Goal: Information Seeking & Learning: Check status

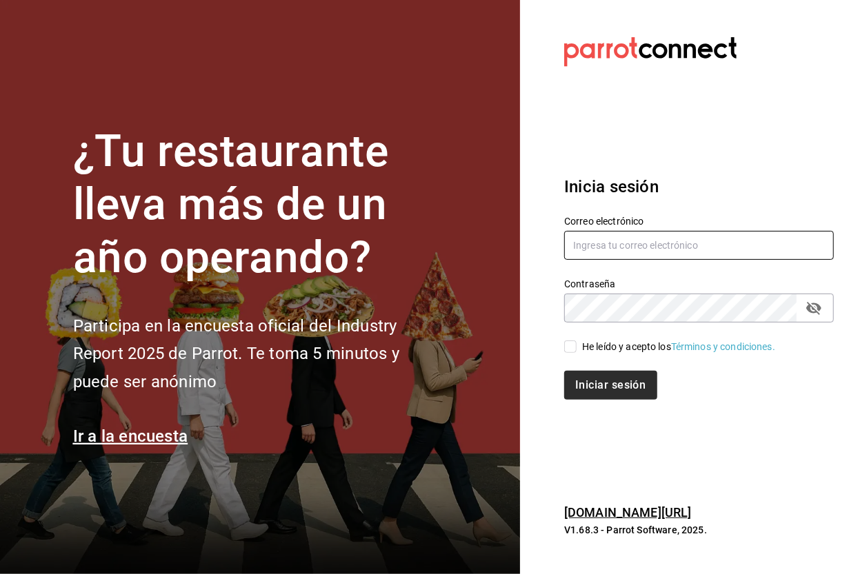
type input "multiuser@dairy.com"
click at [567, 346] on input "He leído y acepto los Términos y condiciones." at bounding box center [570, 347] width 12 height 12
checkbox input "true"
click at [596, 394] on button "Iniciar sesión" at bounding box center [611, 385] width 94 height 29
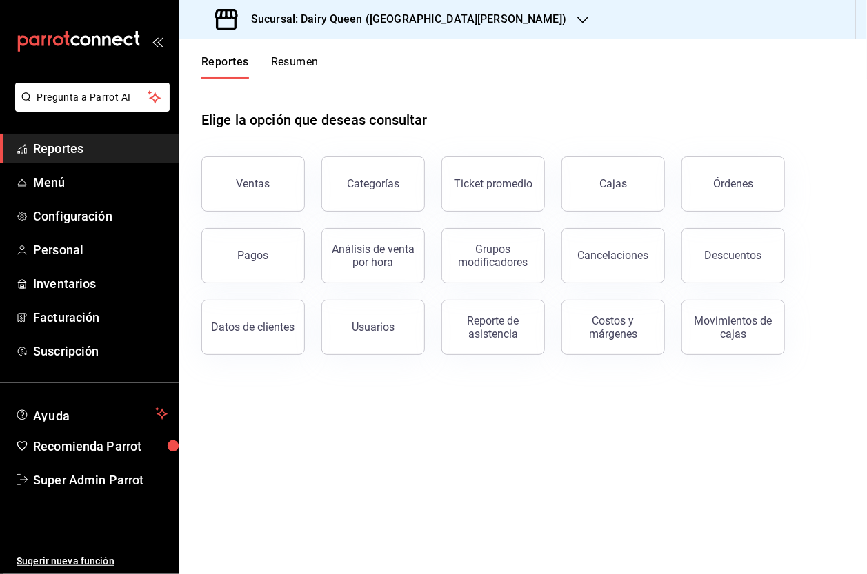
drag, startPoint x: 296, startPoint y: 158, endPoint x: 310, endPoint y: 160, distance: 13.3
click at [299, 158] on div "Ventas" at bounding box center [245, 176] width 120 height 72
click at [252, 197] on button "Ventas" at bounding box center [252, 184] width 103 height 55
click at [252, 197] on html "Pregunta a Parrot AI Reportes Menú Configuración Personal Inventarios Facturaci…" at bounding box center [433, 287] width 867 height 574
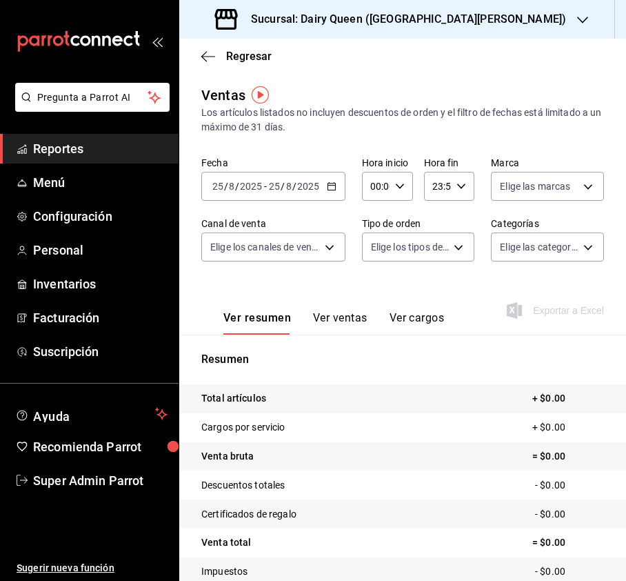
click at [285, 183] on input "8" at bounding box center [288, 186] width 7 height 11
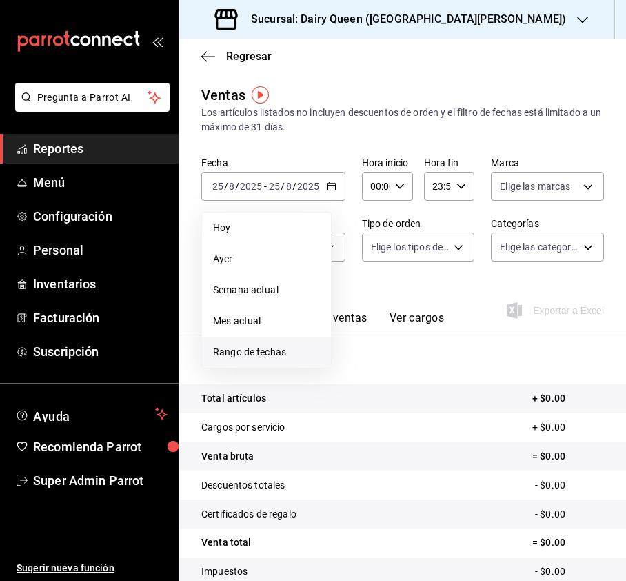
click at [239, 348] on span "Rango de fechas" at bounding box center [266, 352] width 107 height 14
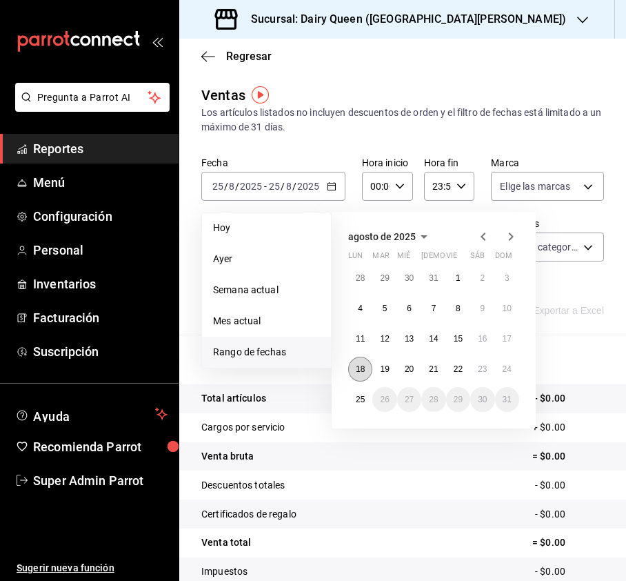
click at [360, 365] on abbr "18" at bounding box center [360, 369] width 9 height 10
click at [507, 367] on abbr "24" at bounding box center [507, 369] width 9 height 10
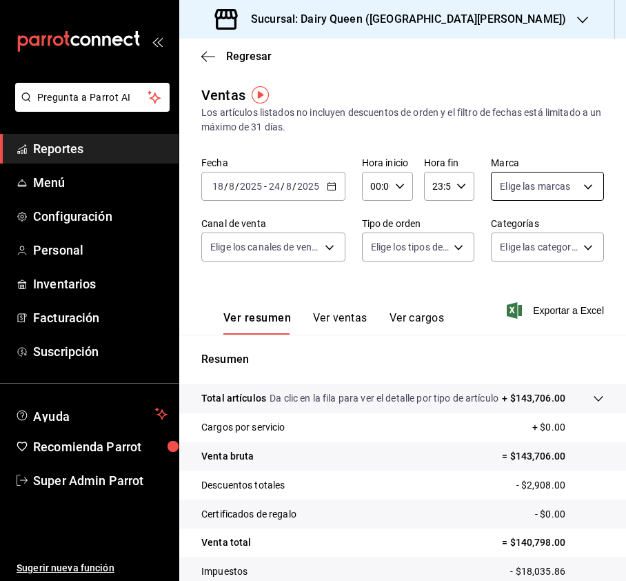
click at [560, 172] on body "Pregunta a Parrot AI Reportes Menú Configuración Personal Inventarios Facturaci…" at bounding box center [313, 290] width 626 height 581
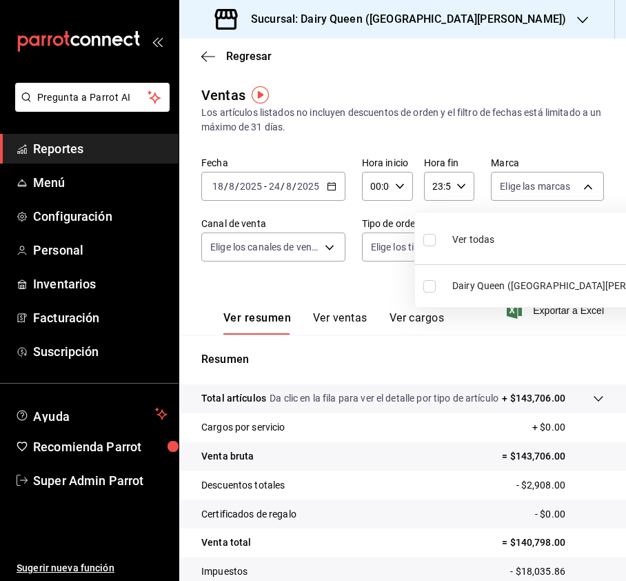
click at [430, 240] on input "checkbox" at bounding box center [429, 240] width 12 height 12
checkbox input "true"
type input "d2163cea-2ef0-45cb-bd37-11a35bcd20b9"
checkbox input "true"
click at [260, 232] on div at bounding box center [313, 290] width 626 height 581
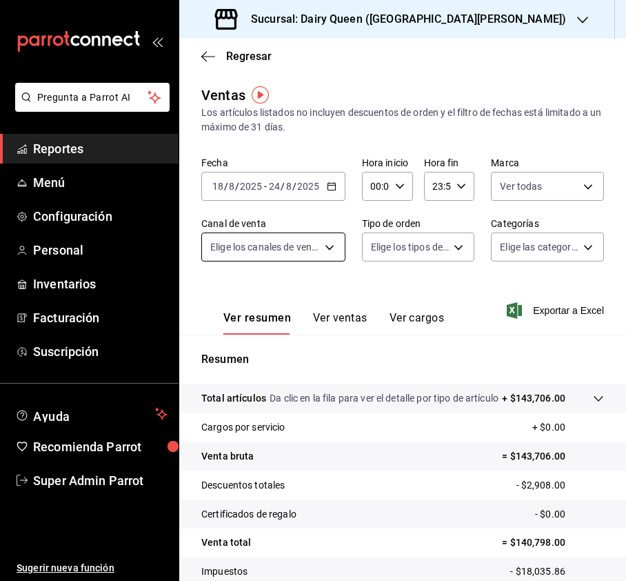
click at [323, 254] on body "Pregunta a Parrot AI Reportes Menú Configuración Personal Inventarios Facturaci…" at bounding box center [313, 290] width 626 height 581
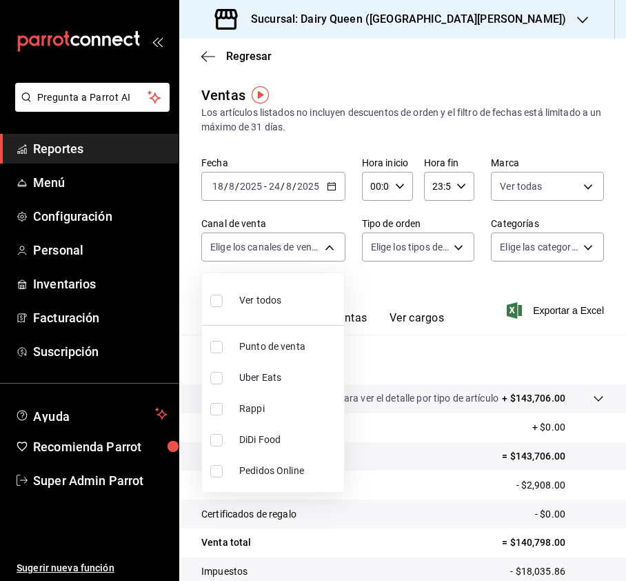
click at [571, 177] on div at bounding box center [313, 290] width 626 height 581
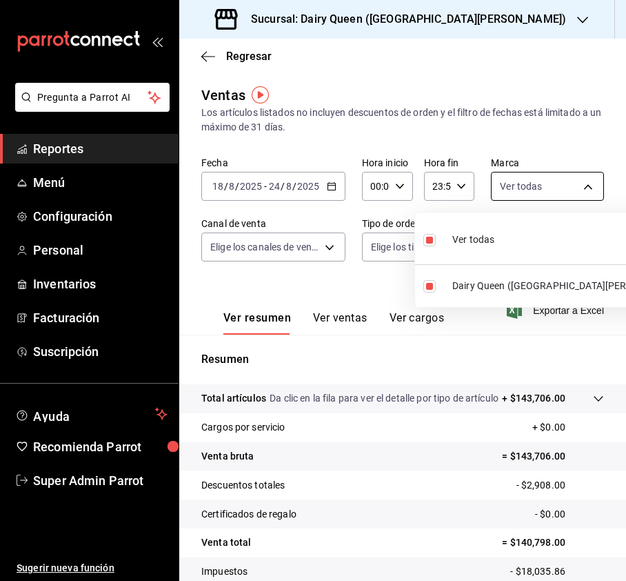
click at [576, 178] on body "Pregunta a Parrot AI Reportes Menú Configuración Personal Inventarios Facturaci…" at bounding box center [313, 290] width 626 height 581
click at [293, 254] on div at bounding box center [313, 290] width 626 height 581
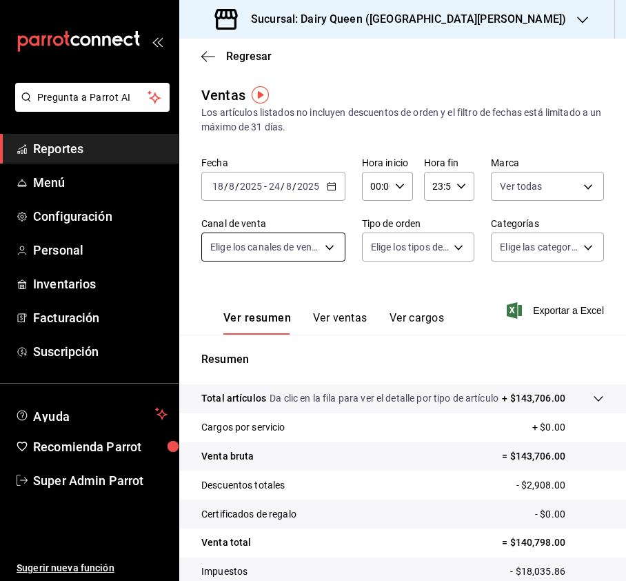
click at [309, 246] on body "Pregunta a Parrot AI Reportes Menú Configuración Personal Inventarios Facturaci…" at bounding box center [313, 290] width 626 height 581
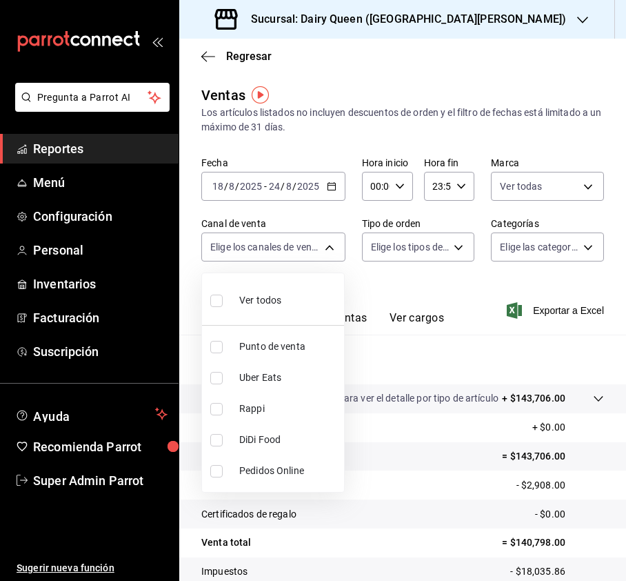
click at [217, 310] on div "Ver todos" at bounding box center [245, 299] width 71 height 30
type input "PARROT,UBER_EATS,RAPPI,DIDI_FOOD,ONLINE"
checkbox input "true"
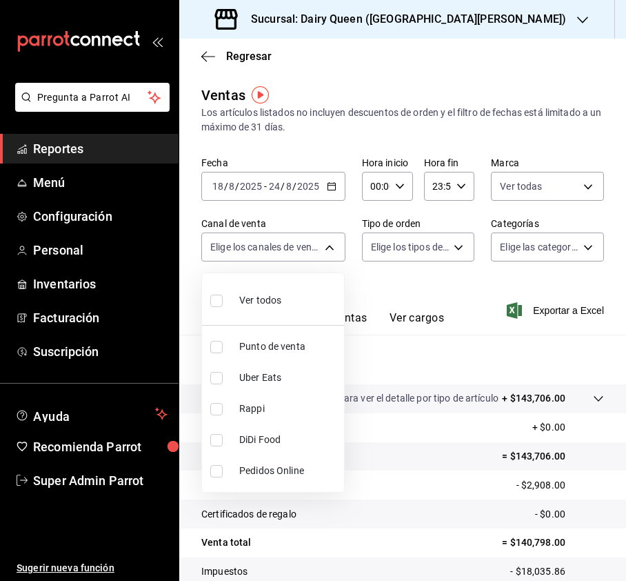
checkbox input "true"
click at [389, 263] on div at bounding box center [313, 290] width 626 height 581
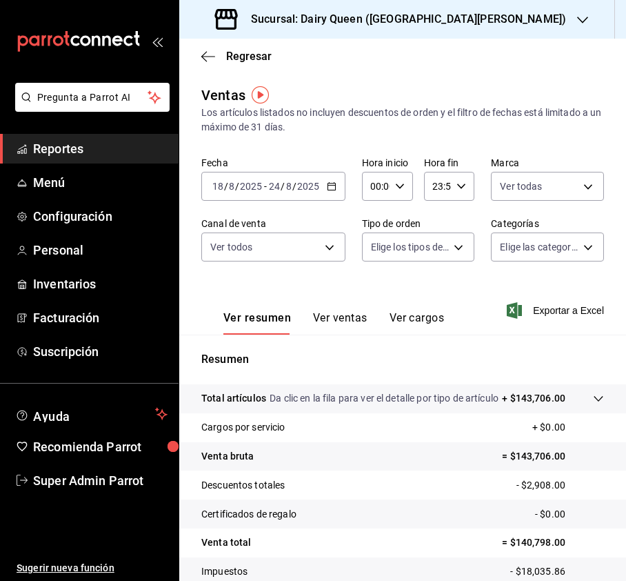
click at [450, 245] on body "Pregunta a Parrot AI Reportes Menú Configuración Personal Inventarios Facturaci…" at bounding box center [313, 290] width 626 height 581
click at [378, 299] on input "checkbox" at bounding box center [376, 300] width 12 height 12
checkbox input "true"
type input "56135041-d562-487a-bc7d-7124fb96dbb6,EXTERNAL"
checkbox input "true"
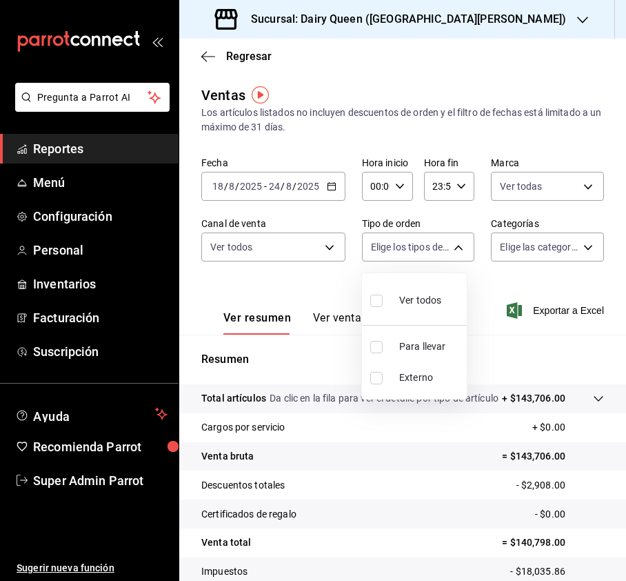
checkbox input "true"
click at [544, 248] on div at bounding box center [313, 290] width 626 height 581
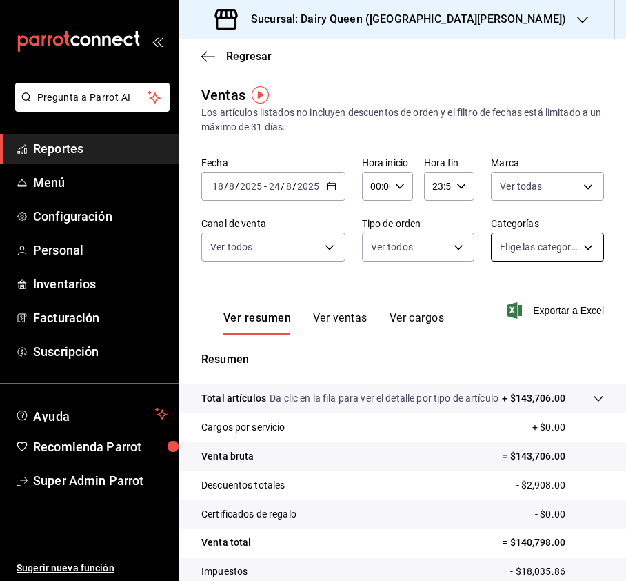
click at [553, 252] on body "Pregunta a Parrot AI Reportes Menú Configuración Personal Inventarios Facturaci…" at bounding box center [313, 290] width 626 height 581
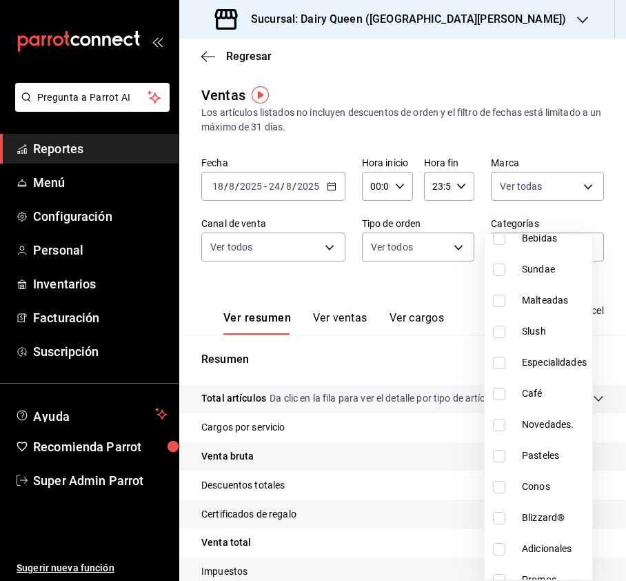
scroll to position [169, 0]
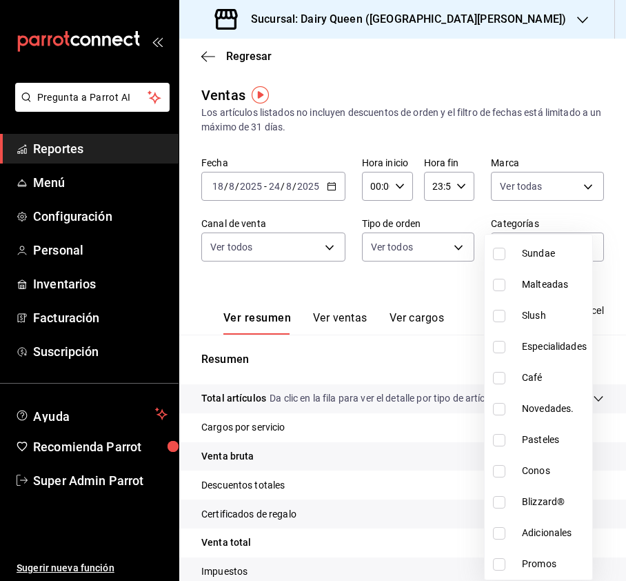
click at [498, 439] on input "checkbox" at bounding box center [499, 440] width 12 height 12
checkbox input "true"
type input "e530784c-d4fb-42f4-a192-3534bc3074dd"
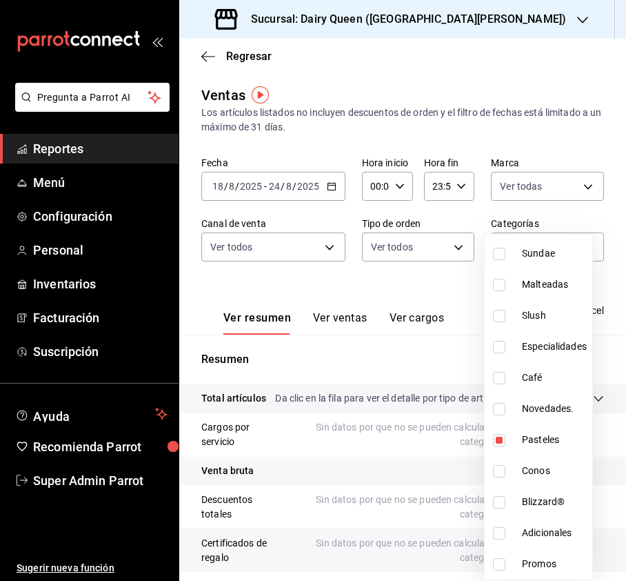
click at [325, 324] on div at bounding box center [313, 290] width 626 height 581
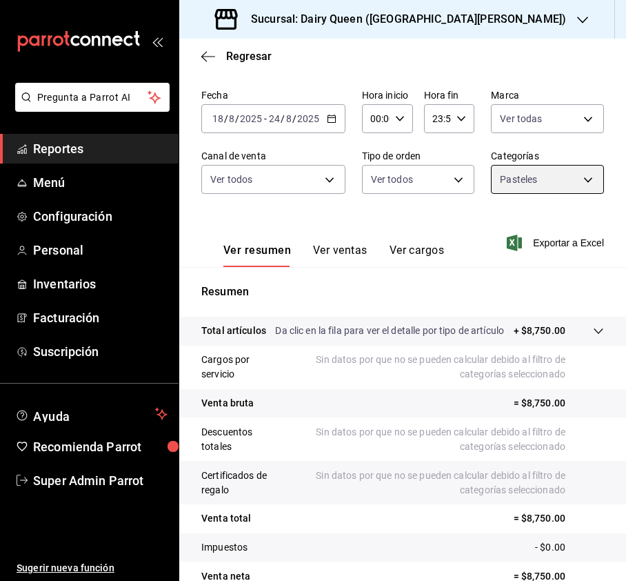
scroll to position [138, 0]
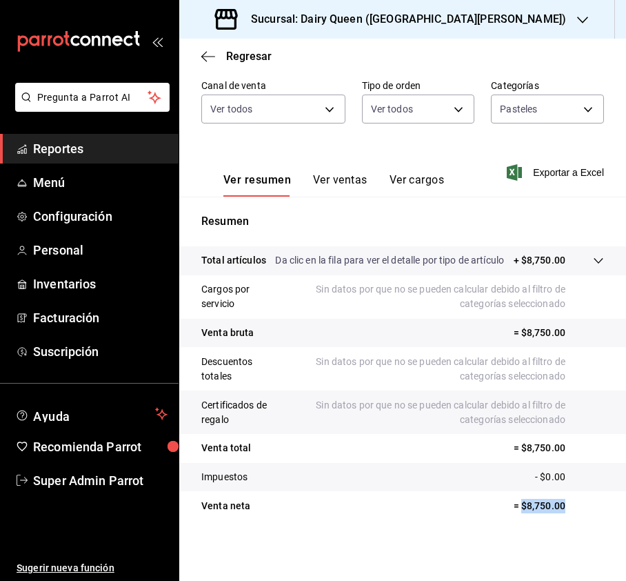
drag, startPoint x: 565, startPoint y: 509, endPoint x: 509, endPoint y: 505, distance: 56.7
click at [514, 505] on p "= $8,750.00" at bounding box center [559, 506] width 90 height 14
click at [459, 17] on h3 "Sucursal: Dairy Queen ([GEOGRAPHIC_DATA][PERSON_NAME])" at bounding box center [403, 19] width 326 height 17
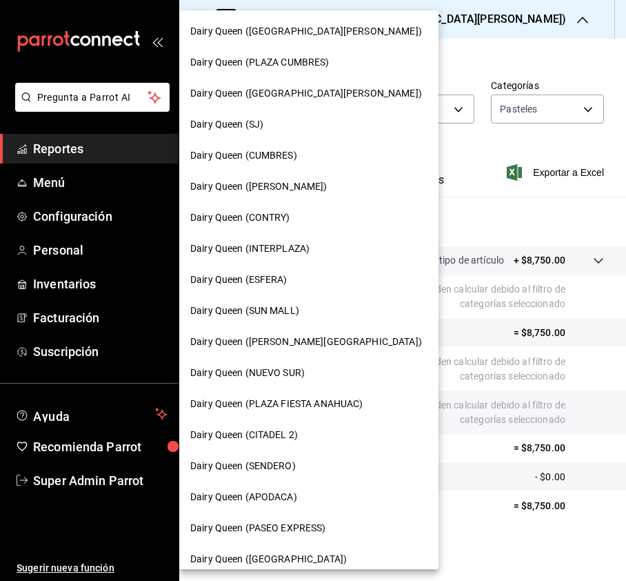
click at [470, 134] on div at bounding box center [313, 290] width 626 height 581
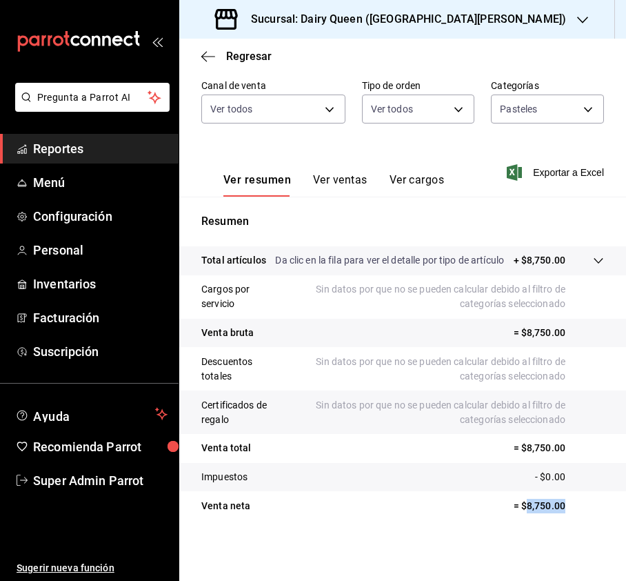
drag, startPoint x: 563, startPoint y: 509, endPoint x: 513, endPoint y: 503, distance: 50.6
click at [514, 503] on p "= $8,750.00" at bounding box center [559, 506] width 90 height 14
copy p "8,750.00"
click at [345, 188] on button "Ver ventas" at bounding box center [340, 184] width 54 height 23
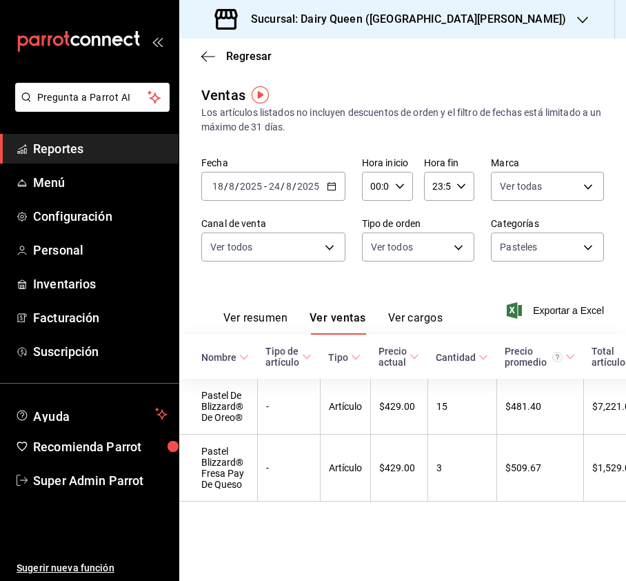
click at [376, 6] on div "Sucursal: Dairy Queen ([GEOGRAPHIC_DATA][PERSON_NAME])" at bounding box center [391, 19] width 403 height 39
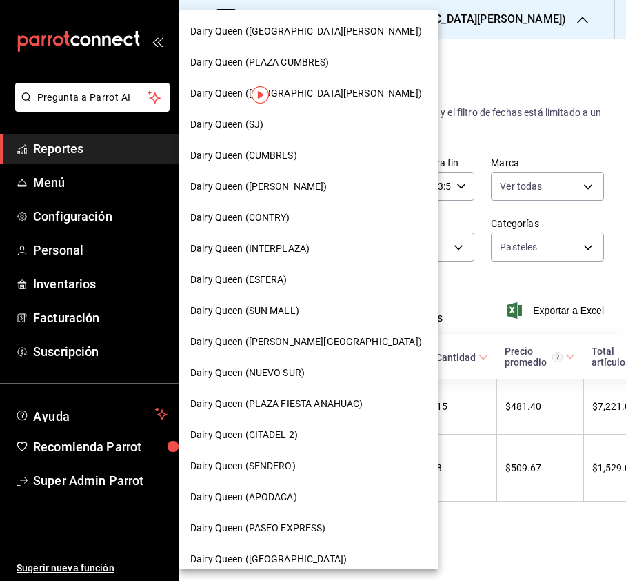
click at [341, 98] on span "Dairy Queen ([GEOGRAPHIC_DATA][PERSON_NAME])" at bounding box center [306, 93] width 232 height 14
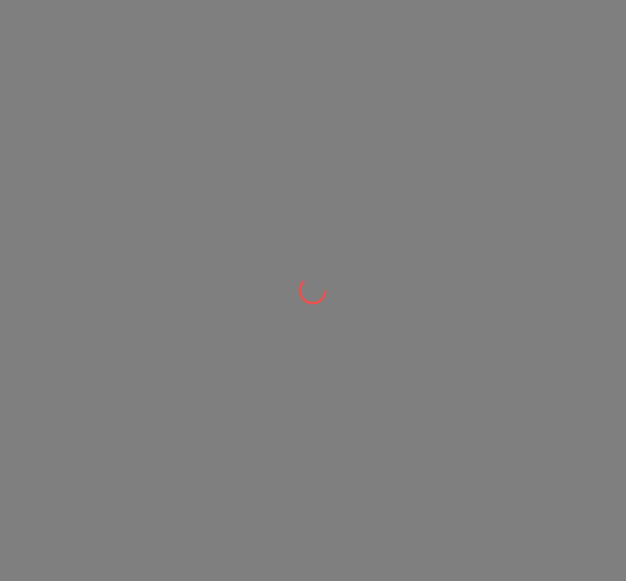
click at [500, 98] on div at bounding box center [313, 290] width 626 height 581
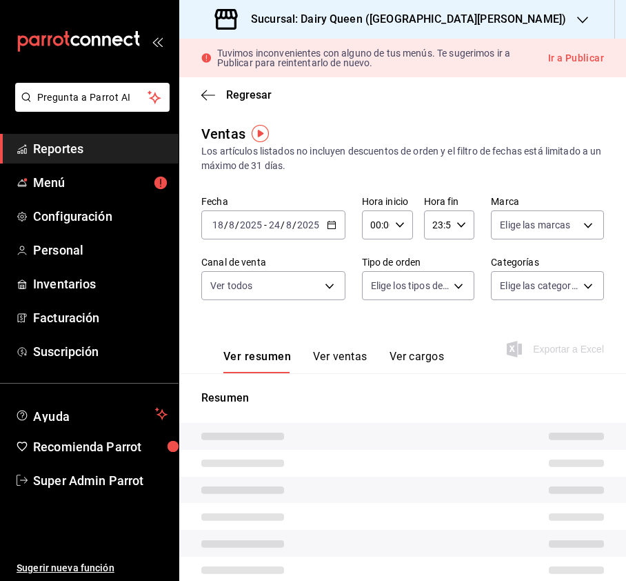
type input "PARROT,UBER_EATS,RAPPI,DIDI_FOOD,ONLINE"
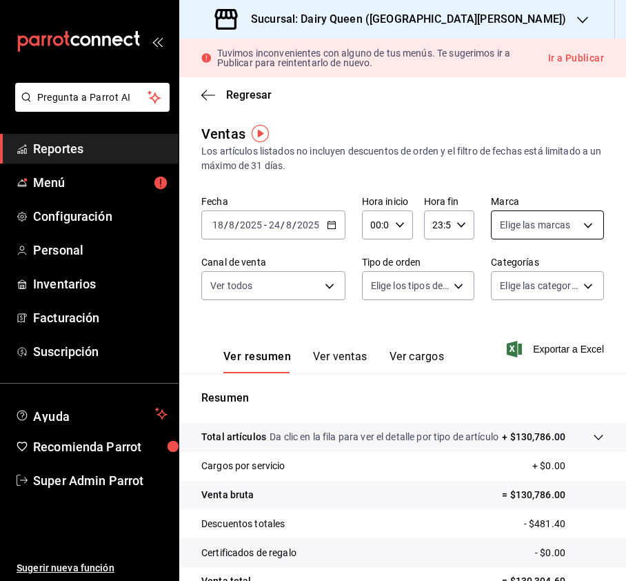
click at [567, 228] on body "Pregunta a Parrot AI Reportes Menú Configuración Personal Inventarios Facturaci…" at bounding box center [313, 290] width 626 height 581
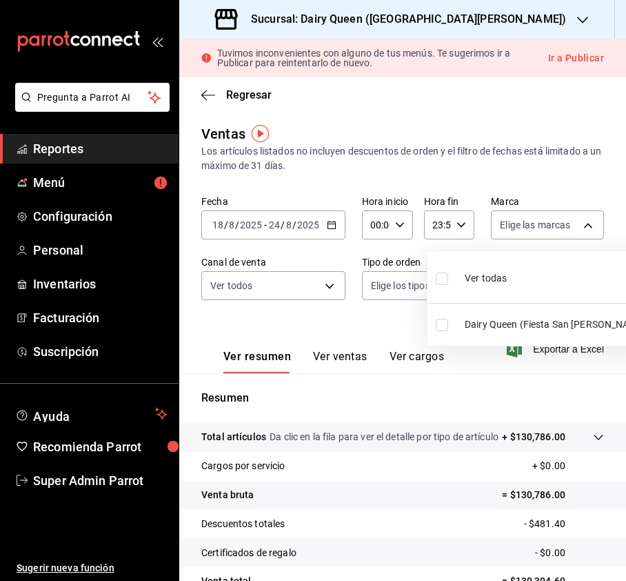
click at [444, 279] on input "checkbox" at bounding box center [442, 278] width 12 height 12
checkbox input "true"
type input "dd4fa743-0494-44ed-87db-5f2d7760c1c4"
checkbox input "true"
click at [334, 294] on div at bounding box center [313, 290] width 626 height 581
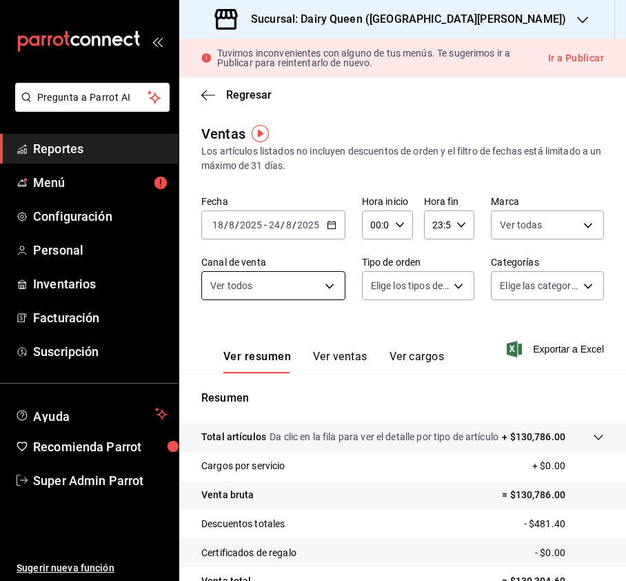
click at [331, 290] on body "Pregunta a Parrot AI Reportes Menú Configuración Personal Inventarios Facturaci…" at bounding box center [313, 290] width 626 height 581
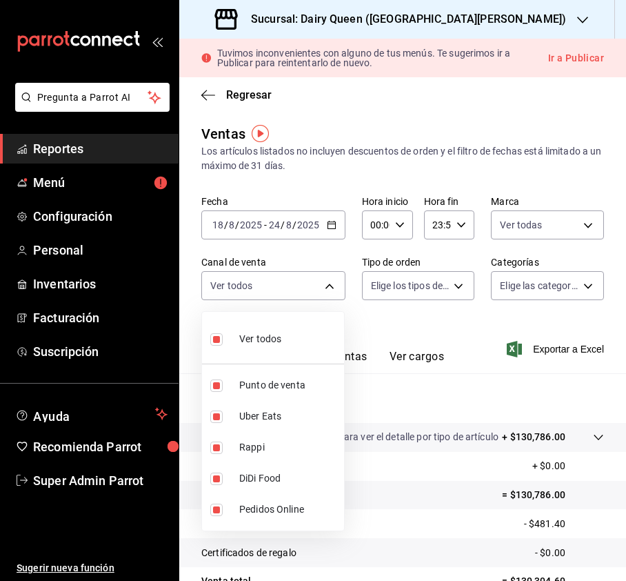
click at [396, 310] on div at bounding box center [313, 290] width 626 height 581
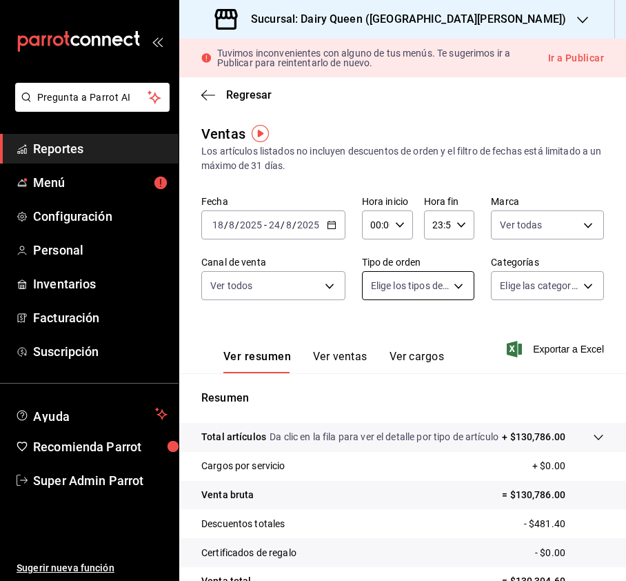
click at [421, 285] on body "Pregunta a Parrot AI Reportes Menú Configuración Personal Inventarios Facturaci…" at bounding box center [313, 290] width 626 height 581
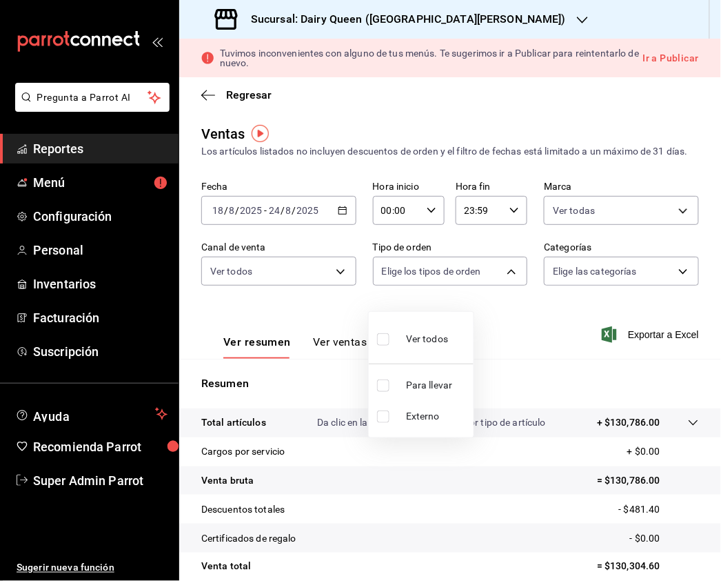
click at [645, 228] on div at bounding box center [360, 290] width 721 height 581
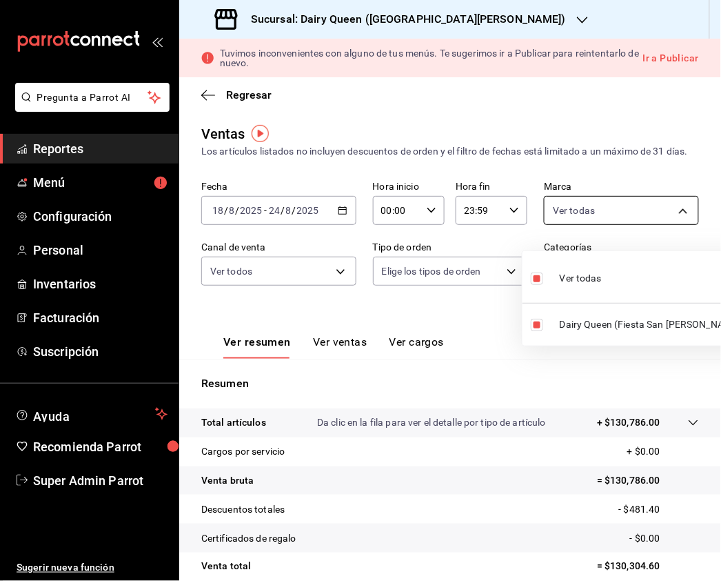
click at [672, 233] on body "Pregunta a Parrot AI Reportes Menú Configuración Personal Inventarios Facturaci…" at bounding box center [360, 290] width 721 height 581
click at [328, 296] on div at bounding box center [360, 290] width 721 height 581
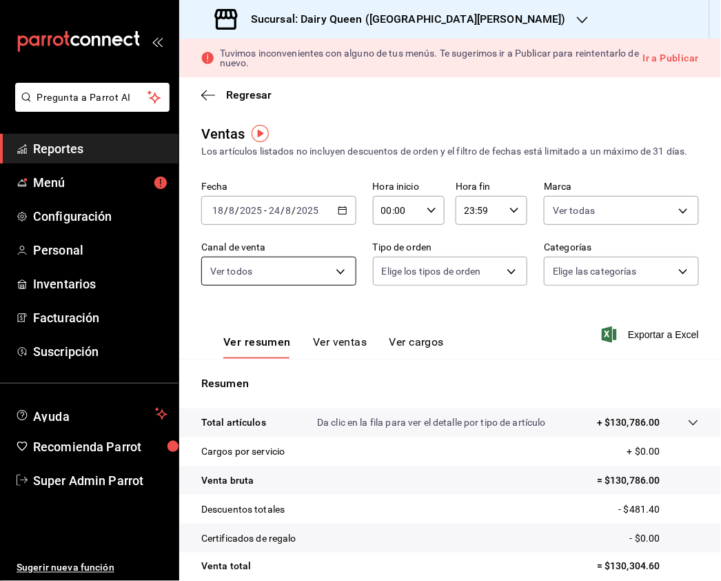
click at [330, 288] on body "Pregunta a Parrot AI Reportes Menú Configuración Personal Inventarios Facturaci…" at bounding box center [360, 290] width 721 height 581
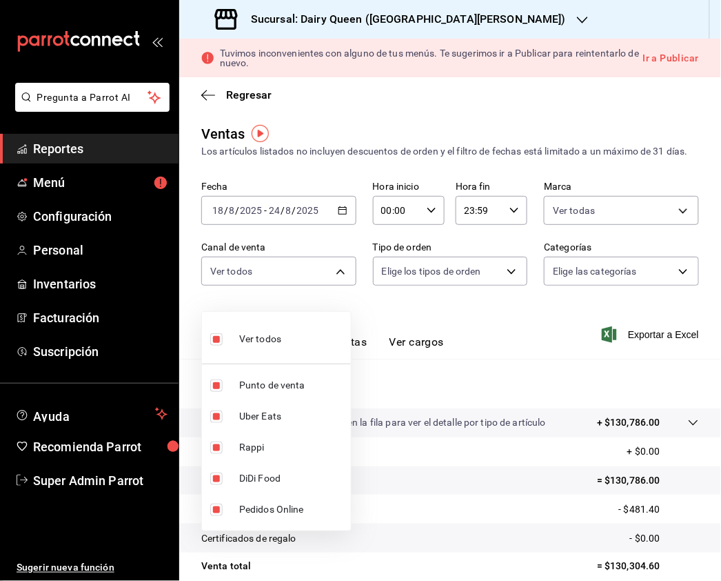
click at [470, 285] on div at bounding box center [360, 290] width 721 height 581
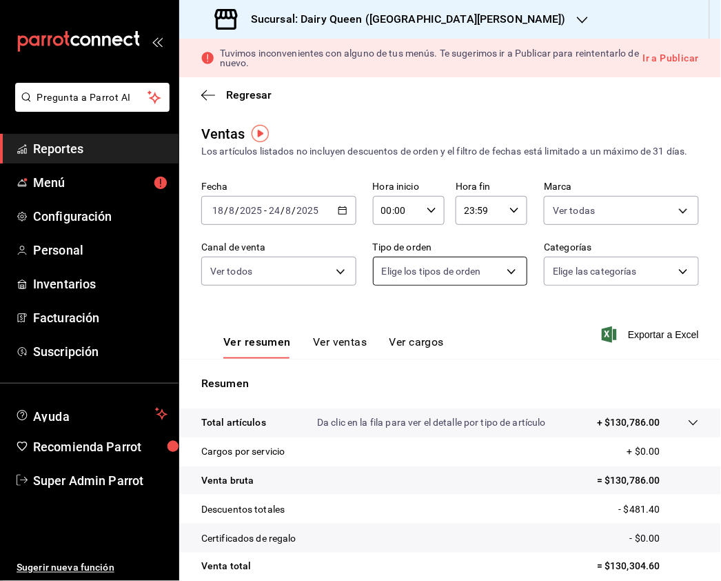
click at [502, 287] on body "Pregunta a Parrot AI Reportes Menú Configuración Personal Inventarios Facturaci…" at bounding box center [360, 290] width 721 height 581
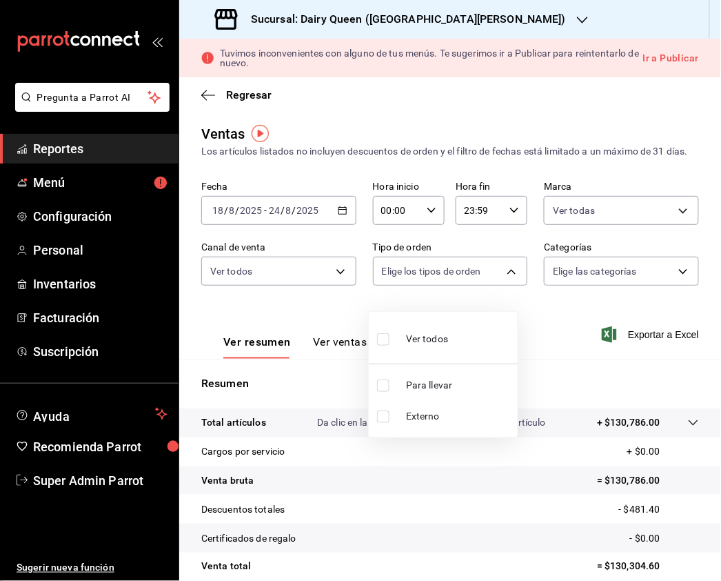
click at [383, 341] on input "checkbox" at bounding box center [383, 339] width 12 height 12
checkbox input "true"
type input "6a28ac43-4175-44ca-9465-f13fb85efa7d,EXTERNAL"
checkbox input "true"
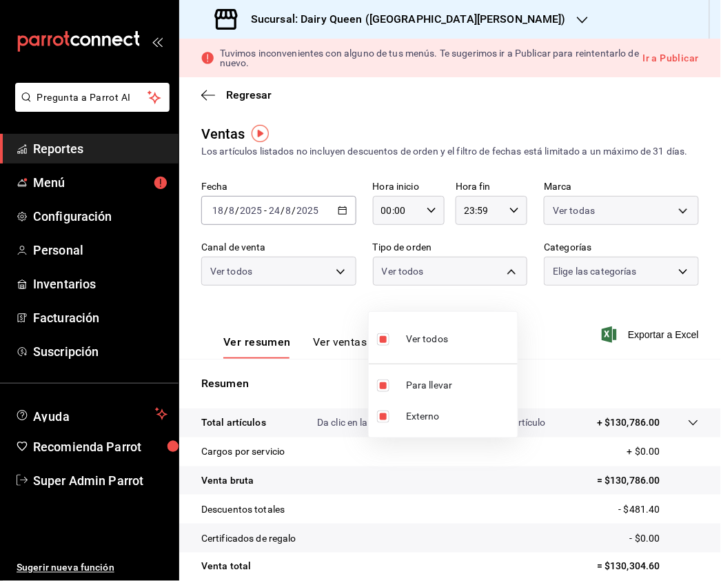
click at [570, 301] on div at bounding box center [360, 290] width 721 height 581
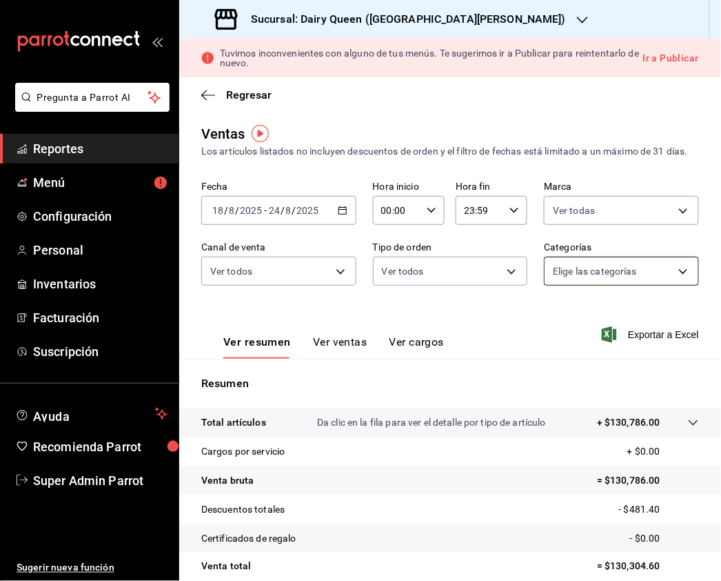
click at [605, 288] on body "Pregunta a Parrot AI Reportes Menú Configuración Personal Inventarios Facturaci…" at bounding box center [360, 290] width 721 height 581
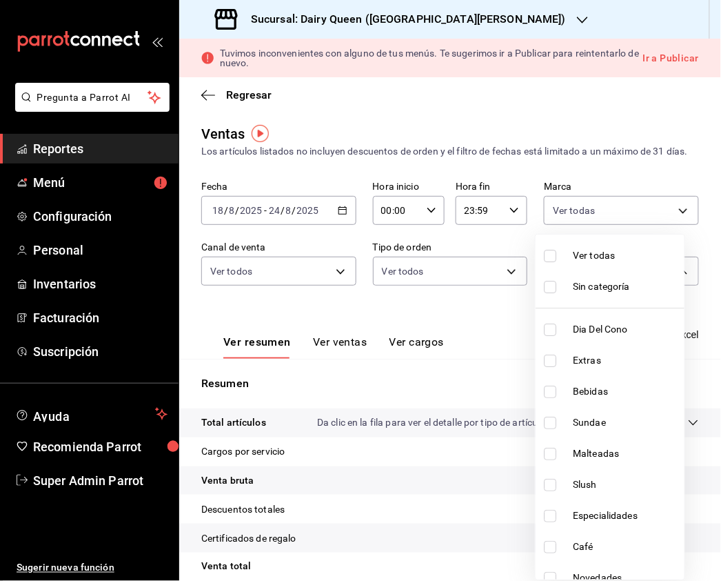
scroll to position [169, 0]
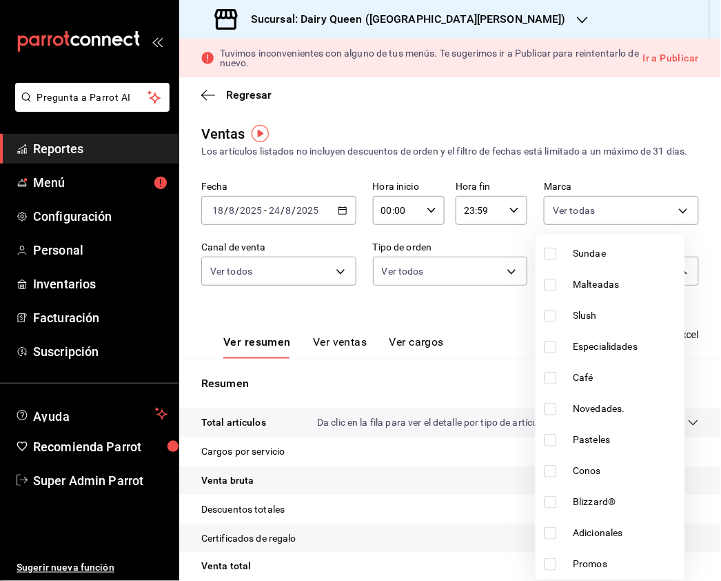
click at [550, 440] on input "checkbox" at bounding box center [550, 440] width 12 height 12
checkbox input "true"
type input "42e6c889-72ff-4f80-bff5-12c450a87463"
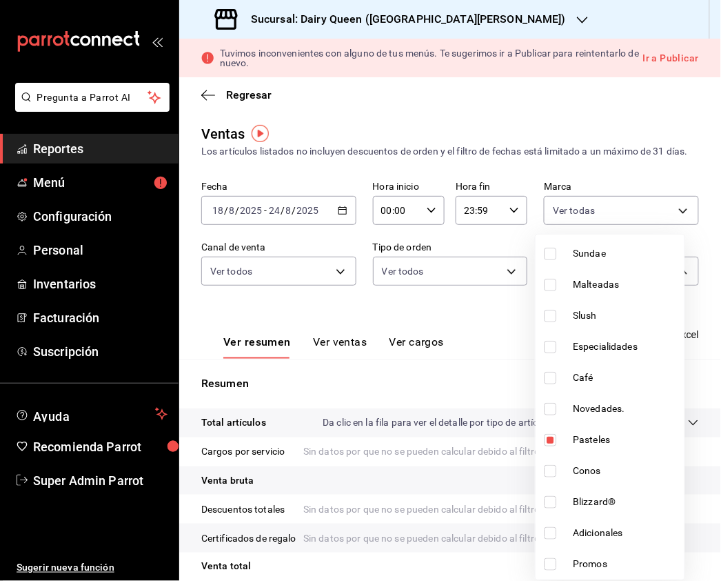
click at [279, 296] on div at bounding box center [360, 290] width 721 height 581
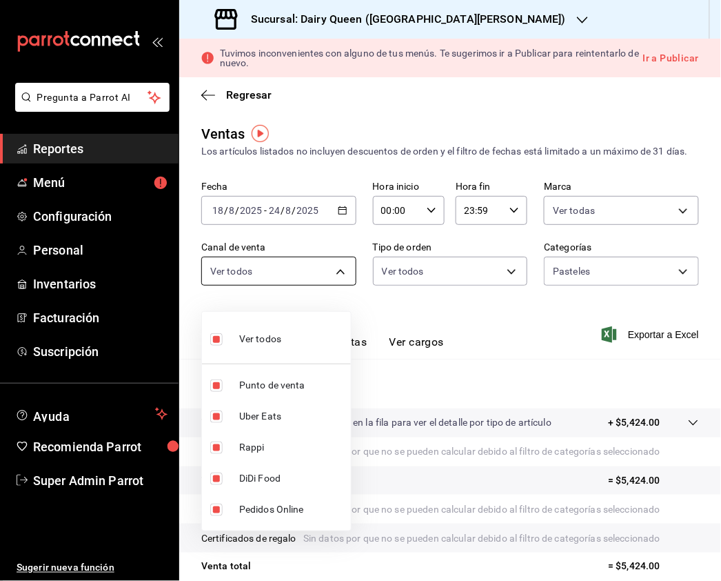
click at [296, 290] on body "Pregunta a Parrot AI Reportes Menú Configuración Personal Inventarios Facturaci…" at bounding box center [360, 290] width 721 height 581
click at [433, 301] on div at bounding box center [360, 290] width 721 height 581
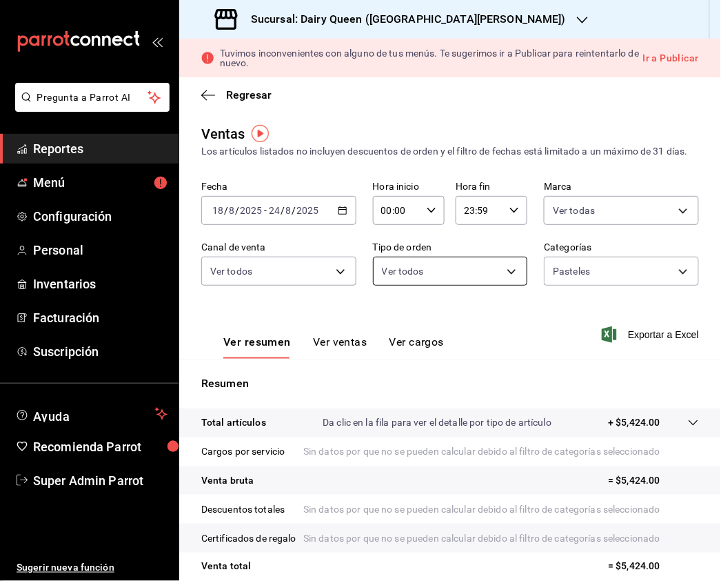
click at [437, 294] on body "Pregunta a Parrot AI Reportes Menú Configuración Personal Inventarios Facturaci…" at bounding box center [360, 290] width 721 height 581
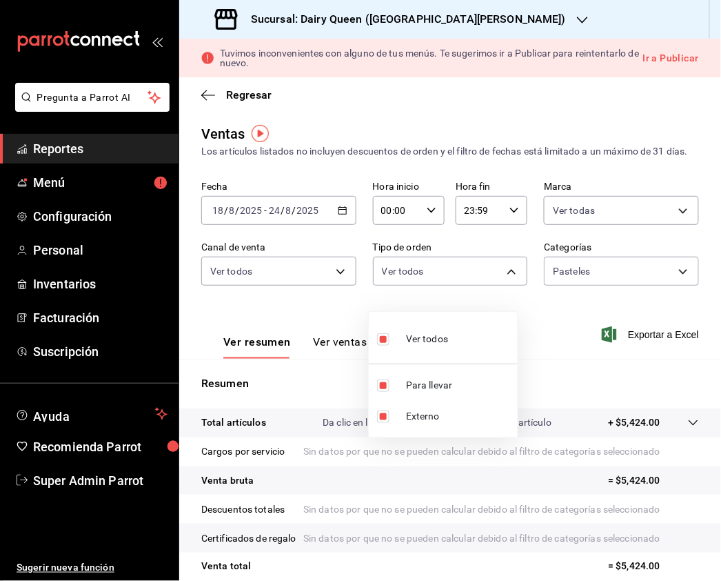
click at [656, 202] on div at bounding box center [360, 290] width 721 height 581
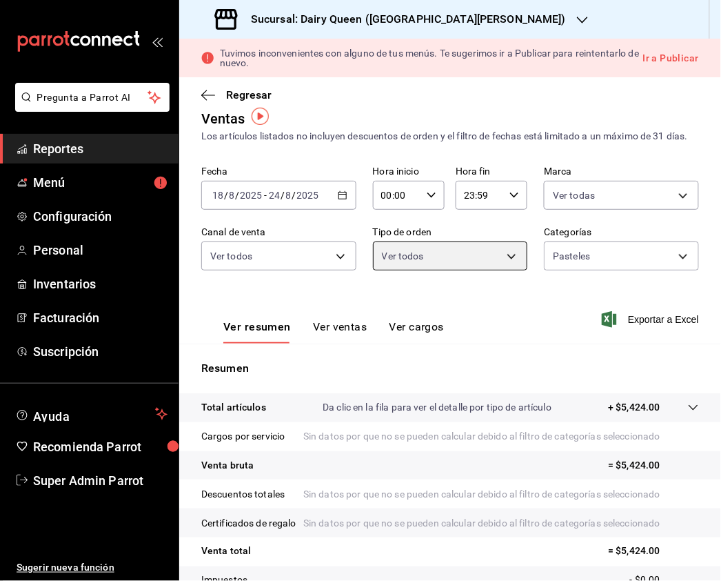
scroll to position [17, 0]
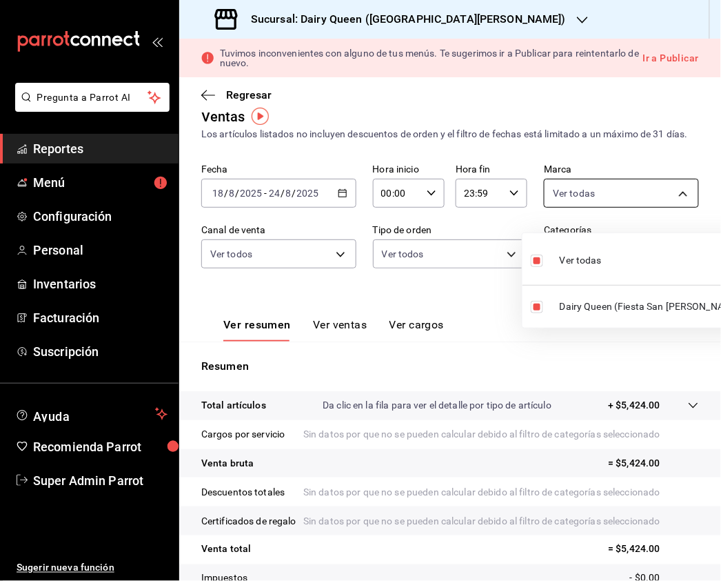
click at [648, 199] on body "Pregunta a Parrot AI Reportes Menú Configuración Personal Inventarios Facturaci…" at bounding box center [360, 290] width 721 height 581
click at [623, 164] on div at bounding box center [360, 290] width 721 height 581
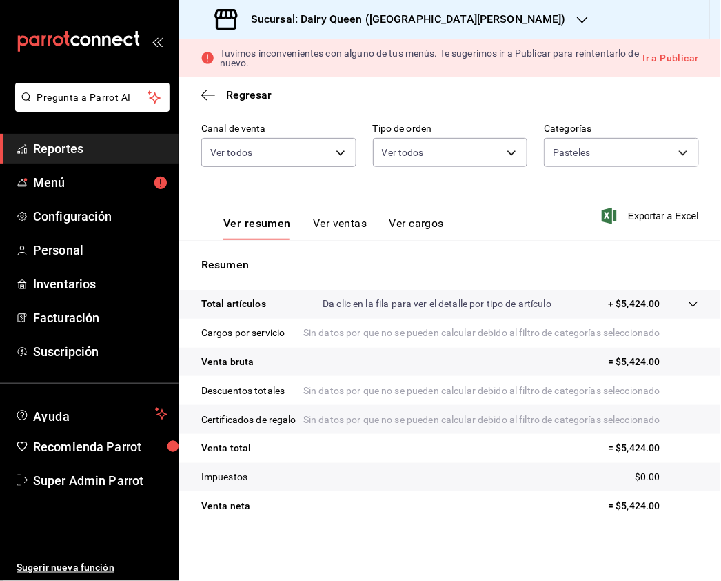
scroll to position [177, 0]
click at [326, 217] on button "Ver ventas" at bounding box center [340, 228] width 54 height 23
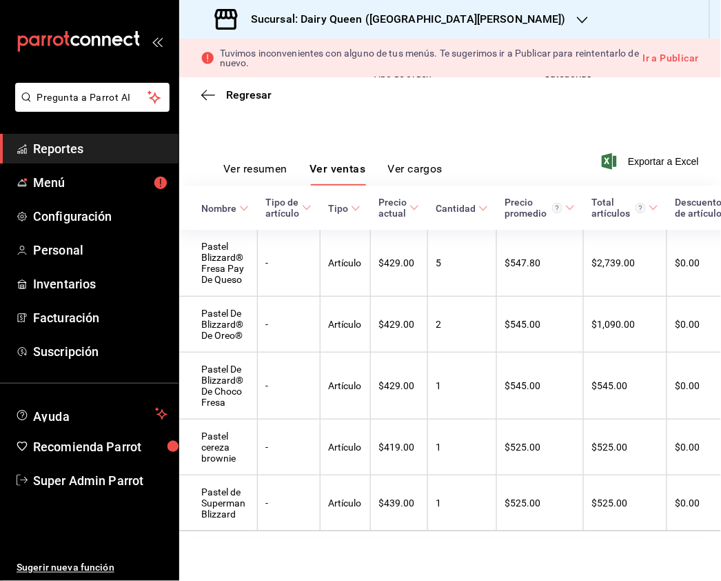
scroll to position [219, 0]
drag, startPoint x: 260, startPoint y: 132, endPoint x: 302, endPoint y: 202, distance: 81.4
click at [260, 162] on button "Ver resumen" at bounding box center [255, 173] width 64 height 23
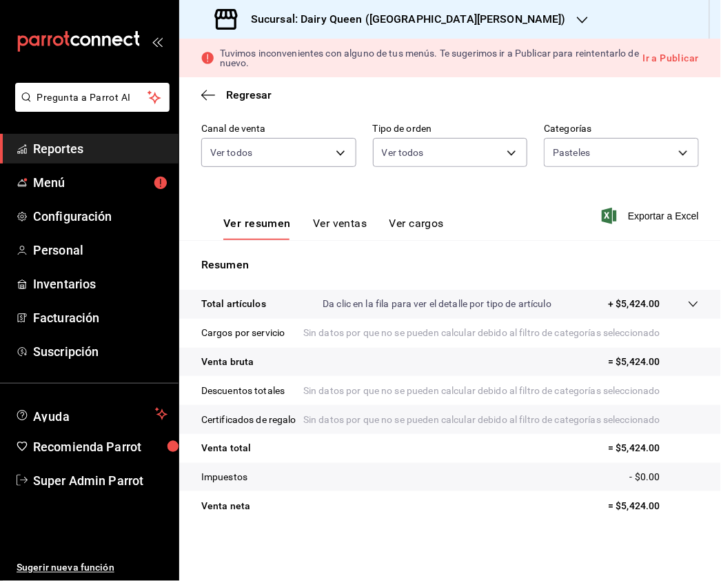
scroll to position [177, 0]
drag, startPoint x: 654, startPoint y: 514, endPoint x: 610, endPoint y: 503, distance: 46.3
click at [610, 503] on tr "Venta neta = $5,424.00" at bounding box center [450, 505] width 542 height 29
copy p "5,424.00"
click at [314, 6] on div "Sucursal: Dairy Queen ([GEOGRAPHIC_DATA][PERSON_NAME])" at bounding box center [391, 19] width 403 height 39
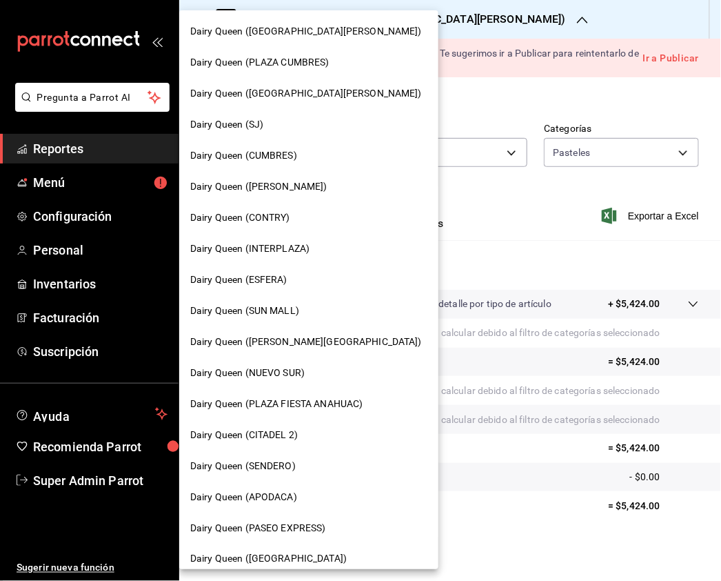
click at [296, 213] on div "Dairy Queen (CONTRY)" at bounding box center [308, 217] width 237 height 14
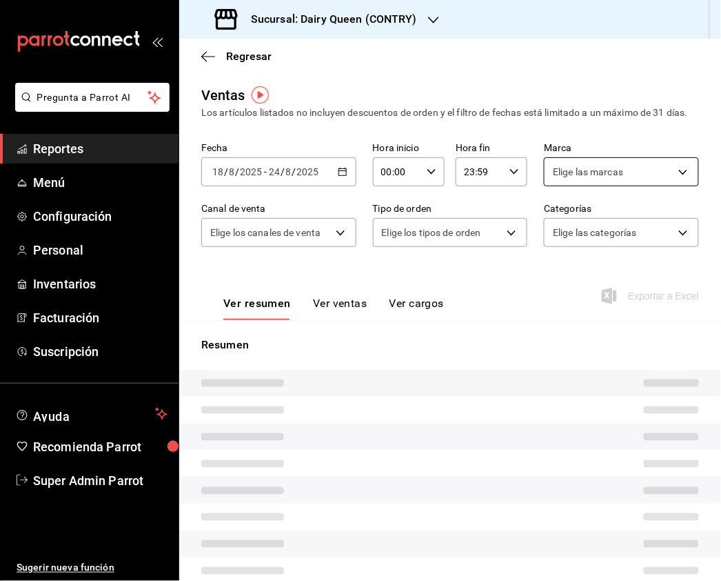
type input "PARROT,UBER_EATS,RAPPI,DIDI_FOOD,ONLINE"
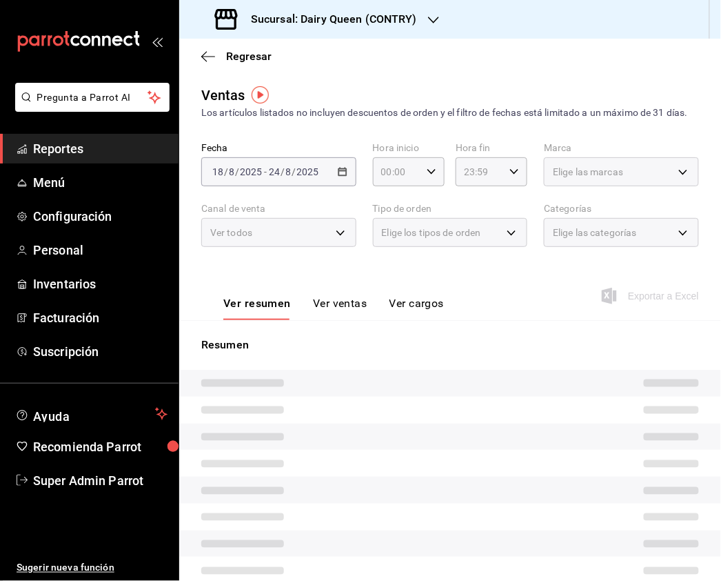
click at [622, 183] on div "Elige las marcas" at bounding box center [621, 171] width 155 height 29
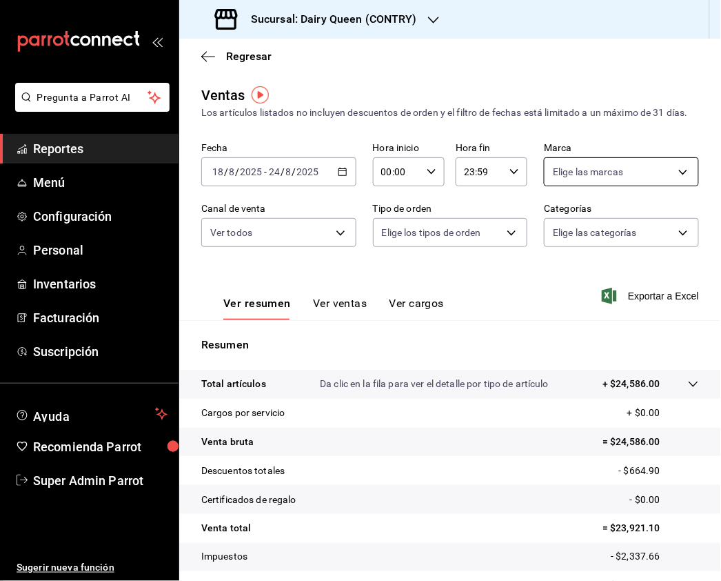
click at [640, 180] on body "Pregunta a Parrot AI Reportes Menú Configuración Personal Inventarios Facturaci…" at bounding box center [360, 290] width 721 height 581
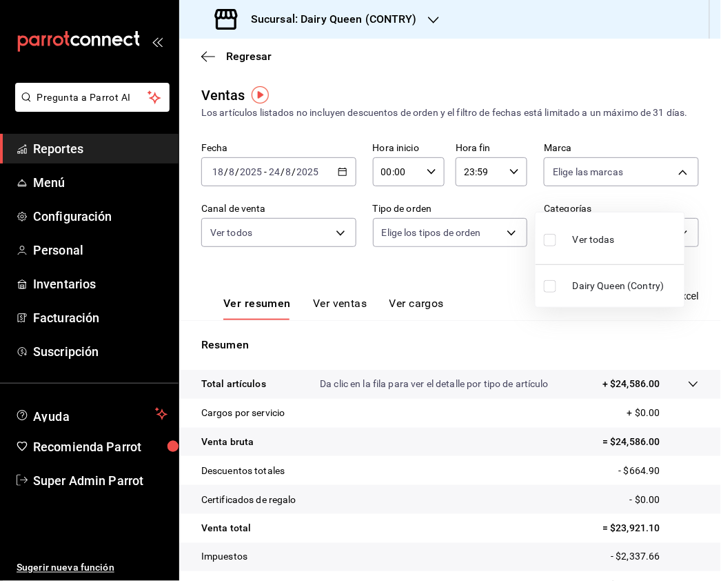
click at [552, 234] on input "checkbox" at bounding box center [550, 240] width 12 height 12
click at [354, 243] on div at bounding box center [360, 290] width 721 height 581
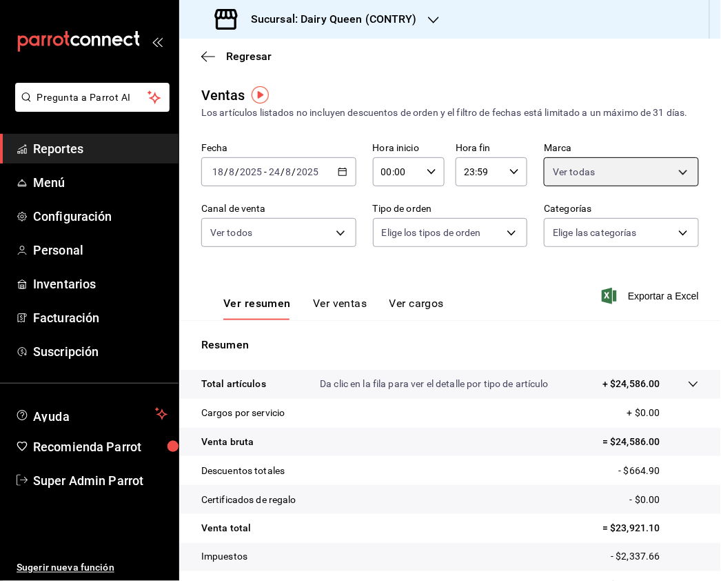
type input "6ae56965-4050-49b0-b617-5b524e81bd13"
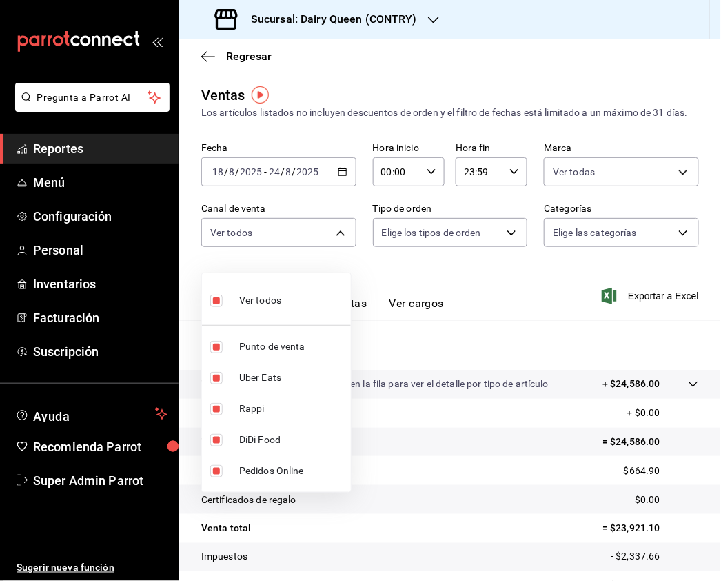
click at [343, 243] on body "Pregunta a Parrot AI Reportes Menú Configuración Personal Inventarios Facturaci…" at bounding box center [360, 290] width 721 height 581
click at [466, 254] on div at bounding box center [360, 290] width 721 height 581
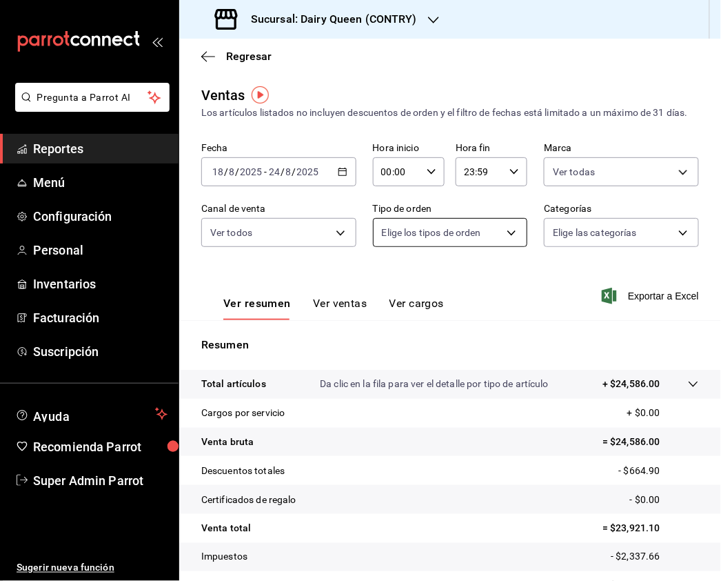
click at [506, 247] on body "Pregunta a Parrot AI Reportes Menú Configuración Personal Inventarios Facturaci…" at bounding box center [360, 290] width 721 height 581
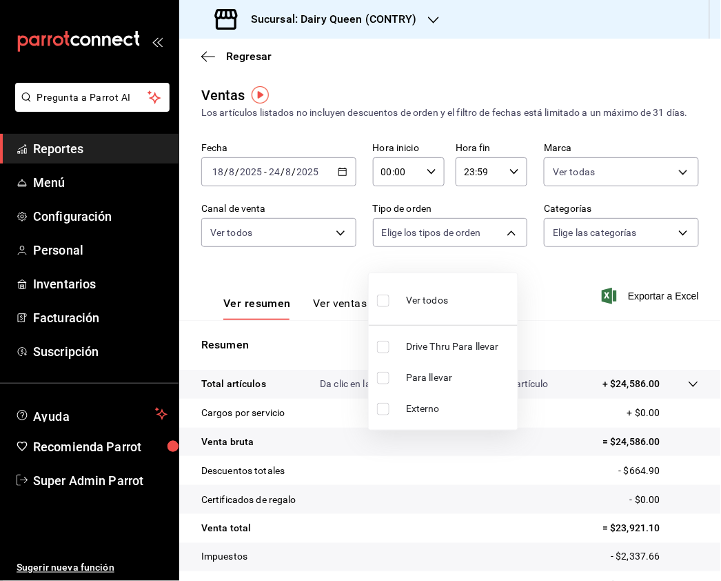
click at [382, 343] on input "checkbox" at bounding box center [383, 347] width 12 height 12
checkbox input "true"
type input "6f881f4d-bdd0-4f68-9d51-ea4436e74db3"
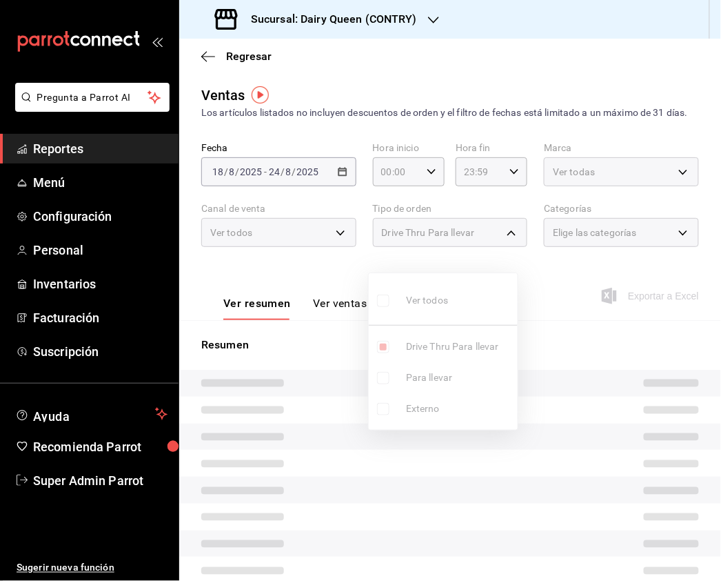
click at [608, 230] on div at bounding box center [360, 290] width 721 height 581
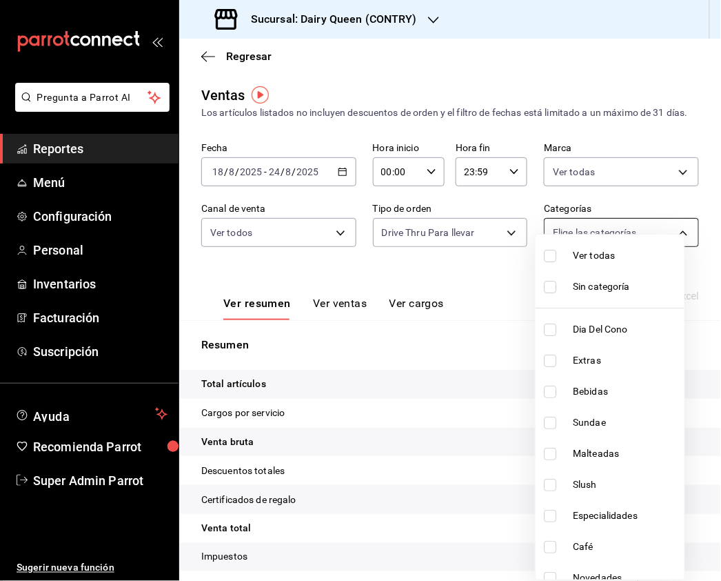
click at [636, 249] on body "Pregunta a Parrot AI Reportes Menú Configuración Personal Inventarios Facturaci…" at bounding box center [360, 290] width 721 height 581
click at [547, 250] on input "checkbox" at bounding box center [550, 256] width 12 height 12
checkbox input "true"
type input "38fd67e6-51e9-48bf-aad3-4c3b363c378b,7615f24c-27ff-456b-8f39-5dcb1b19648e,6ed2a…"
checkbox input "true"
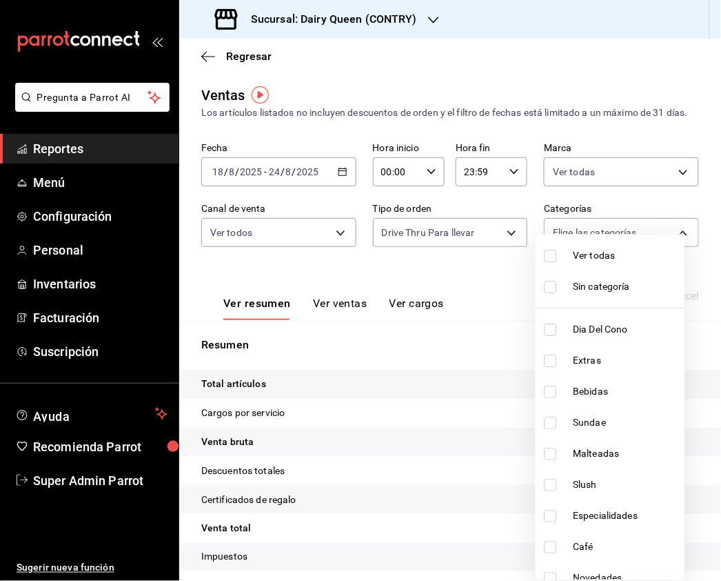
checkbox input "true"
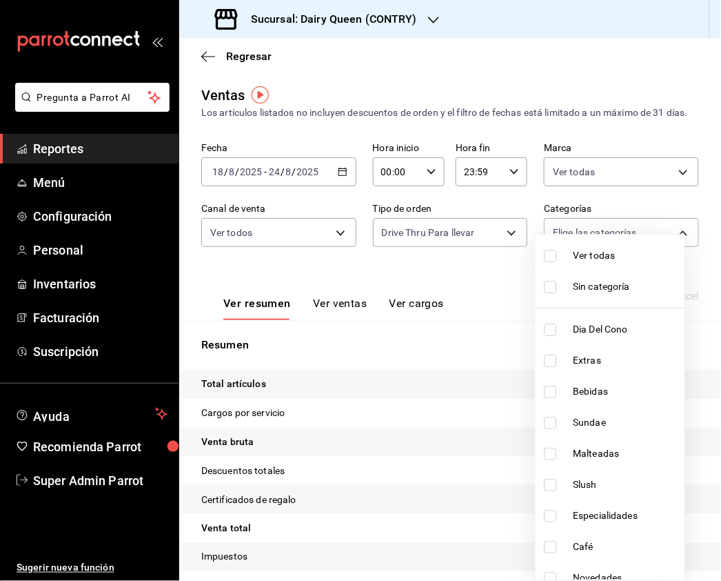
checkbox input "true"
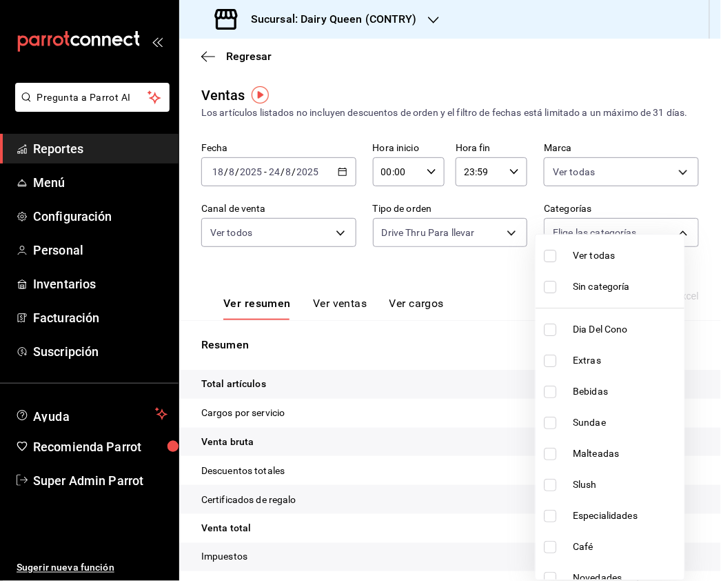
checkbox input "true"
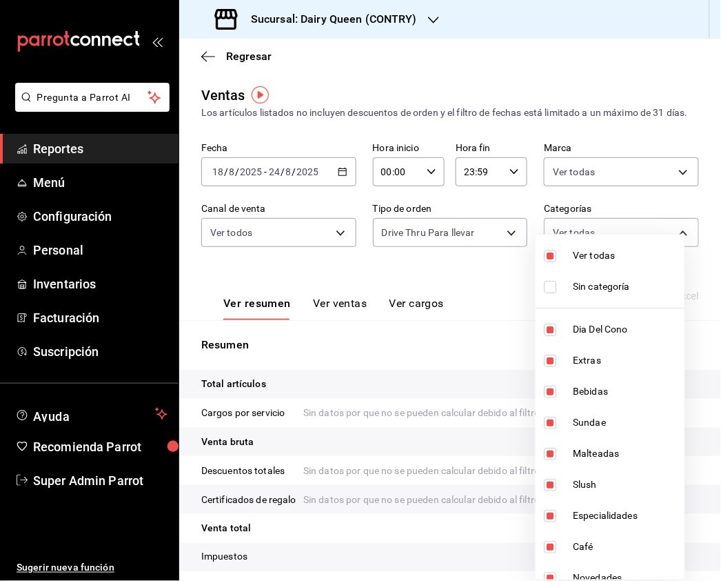
drag, startPoint x: 717, startPoint y: 145, endPoint x: 707, endPoint y: 174, distance: 31.2
click at [707, 174] on div at bounding box center [360, 290] width 721 height 581
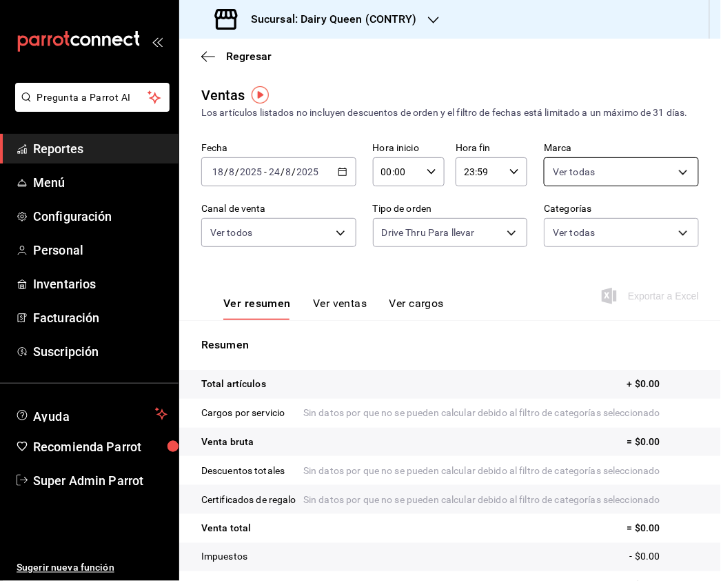
click at [585, 188] on body "Pregunta a Parrot AI Reportes Menú Configuración Personal Inventarios Facturaci…" at bounding box center [360, 290] width 721 height 581
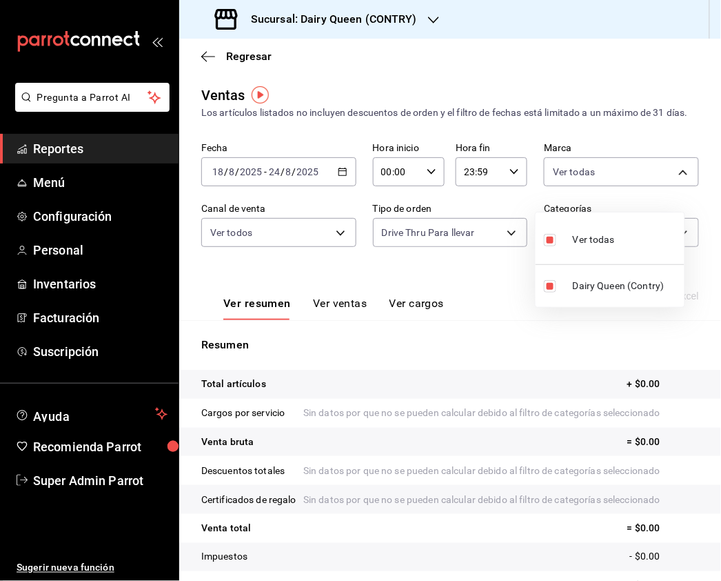
click at [332, 241] on div at bounding box center [360, 290] width 721 height 581
click at [331, 241] on body "Pregunta a Parrot AI Reportes Menú Configuración Personal Inventarios Facturaci…" at bounding box center [360, 290] width 721 height 581
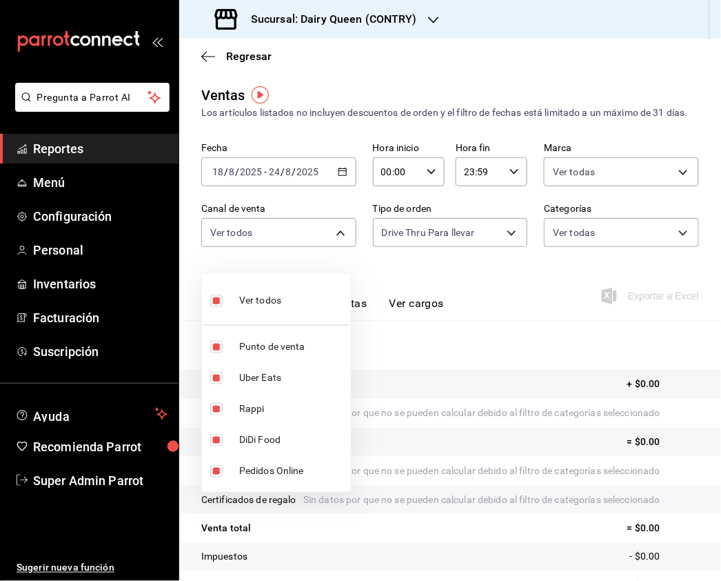
click at [439, 258] on div at bounding box center [360, 290] width 721 height 581
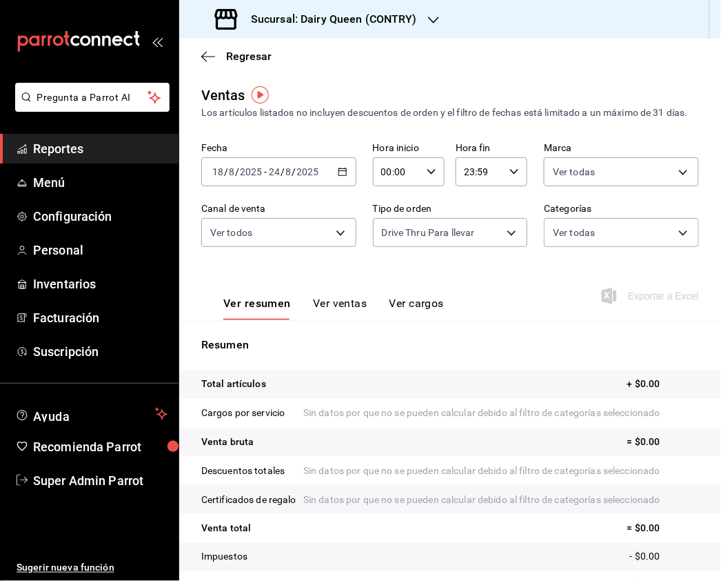
click at [464, 248] on body "Pregunta a Parrot AI Reportes Menú Configuración Personal Inventarios Facturaci…" at bounding box center [360, 290] width 721 height 581
click at [599, 243] on div at bounding box center [360, 290] width 721 height 581
click at [602, 243] on body "Pregunta a Parrot AI Reportes Menú Configuración Personal Inventarios Facturaci…" at bounding box center [360, 290] width 721 height 581
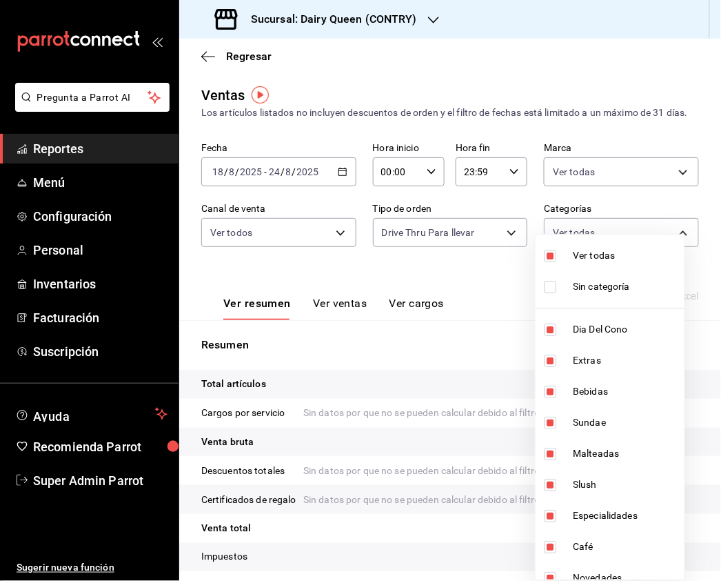
click at [417, 276] on div at bounding box center [360, 290] width 721 height 581
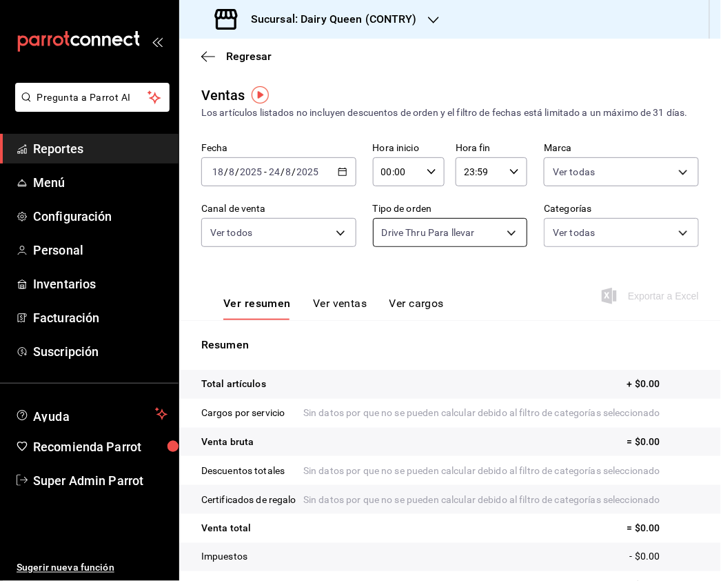
click at [494, 249] on body "Pregunta a Parrot AI Reportes Menú Configuración Personal Inventarios Facturaci…" at bounding box center [360, 290] width 721 height 581
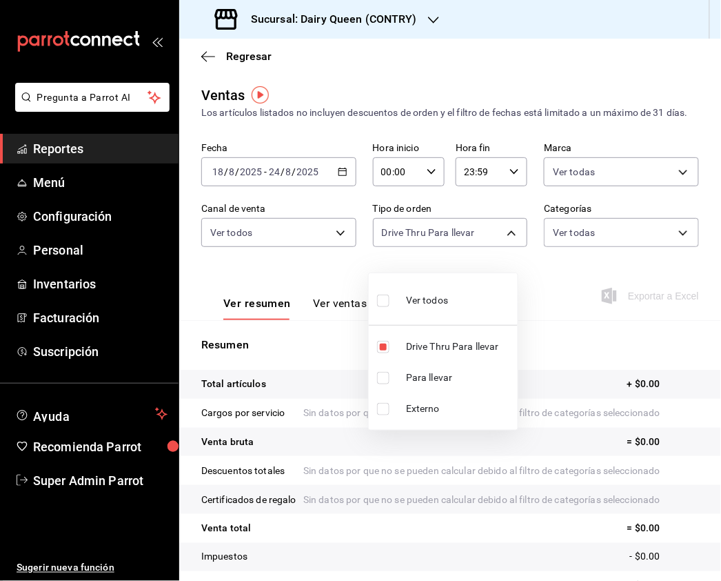
click at [385, 301] on input "checkbox" at bounding box center [383, 300] width 12 height 12
checkbox input "true"
type input "6f881f4d-bdd0-4f68-9d51-ea4436e74db3,7a130943-e711-4801-82e0-c06f772b928c,EXTER…"
checkbox input "true"
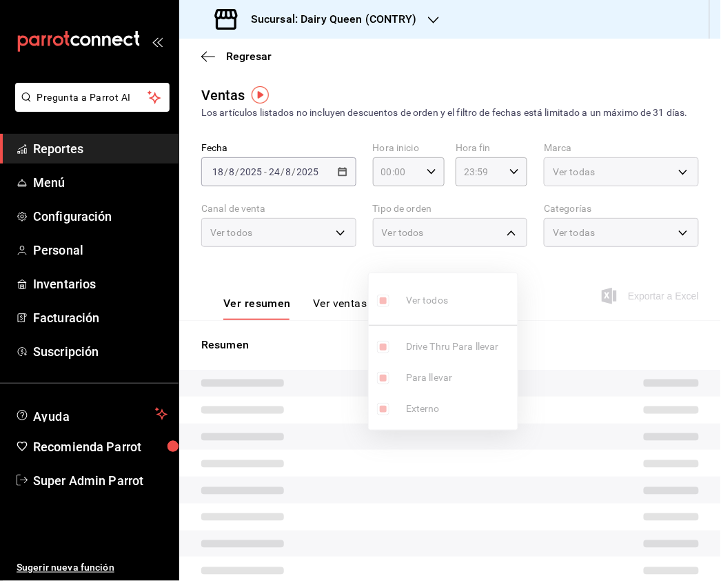
click at [633, 251] on div at bounding box center [360, 290] width 721 height 581
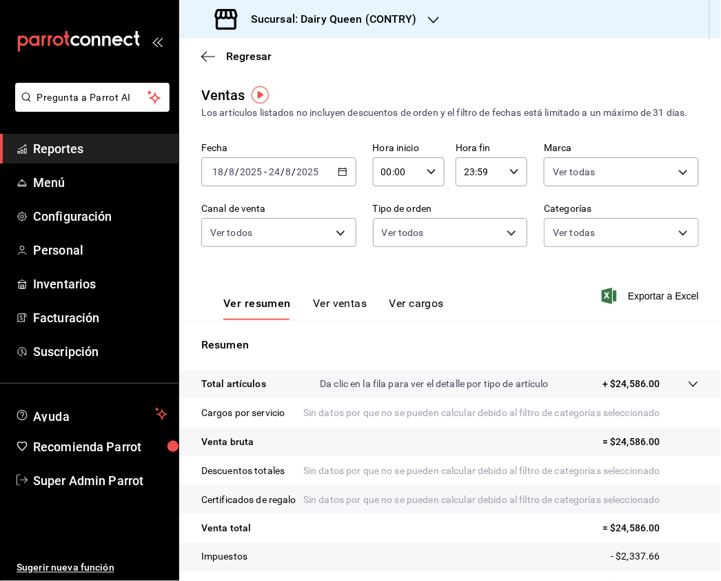
click at [674, 245] on body "Pregunta a Parrot AI Reportes Menú Configuración Personal Inventarios Facturaci…" at bounding box center [360, 290] width 721 height 581
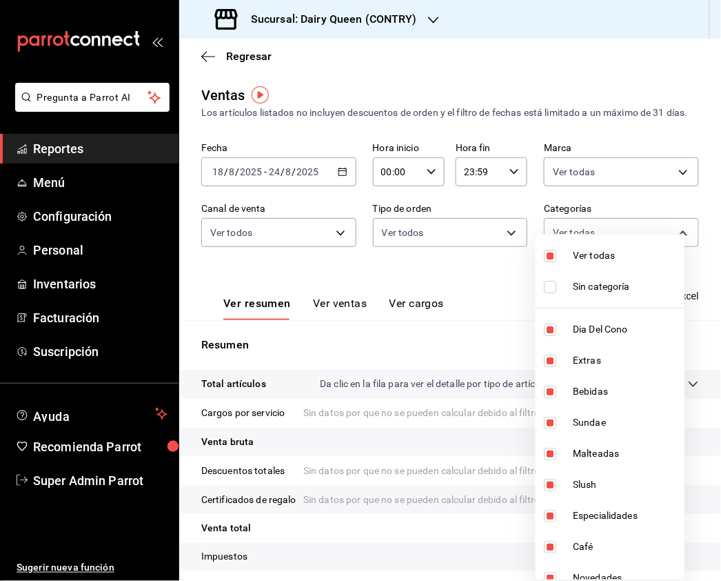
click at [505, 254] on div at bounding box center [360, 290] width 721 height 581
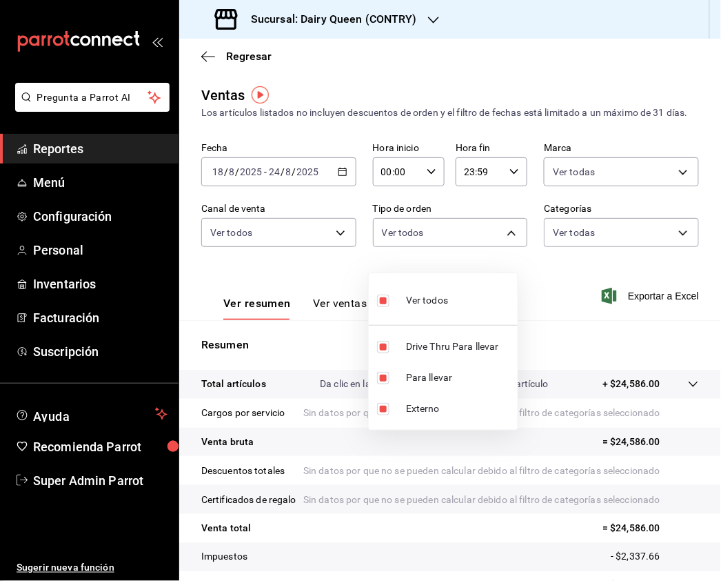
click at [507, 251] on body "Pregunta a Parrot AI Reportes Menú Configuración Personal Inventarios Facturaci…" at bounding box center [360, 290] width 721 height 581
click at [588, 249] on div at bounding box center [360, 290] width 721 height 581
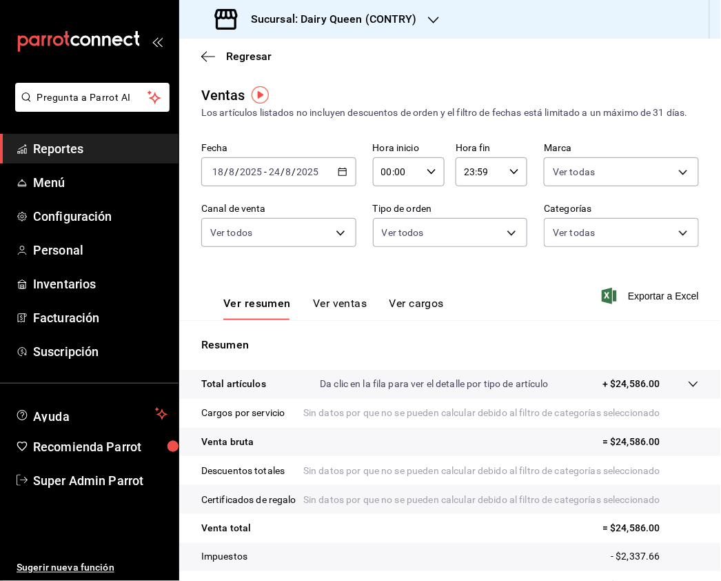
click at [660, 246] on body "Pregunta a Parrot AI Reportes Menú Configuración Personal Inventarios Facturaci…" at bounding box center [360, 290] width 721 height 581
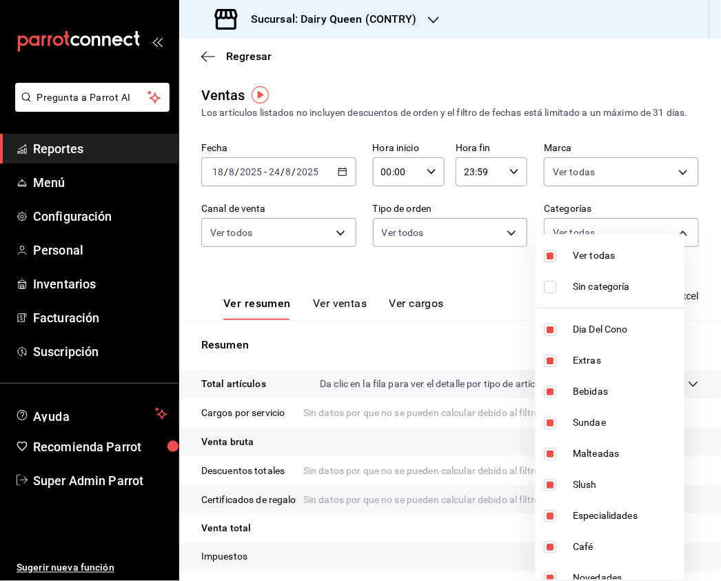
click at [552, 252] on input "checkbox" at bounding box center [550, 256] width 12 height 12
checkbox input "false"
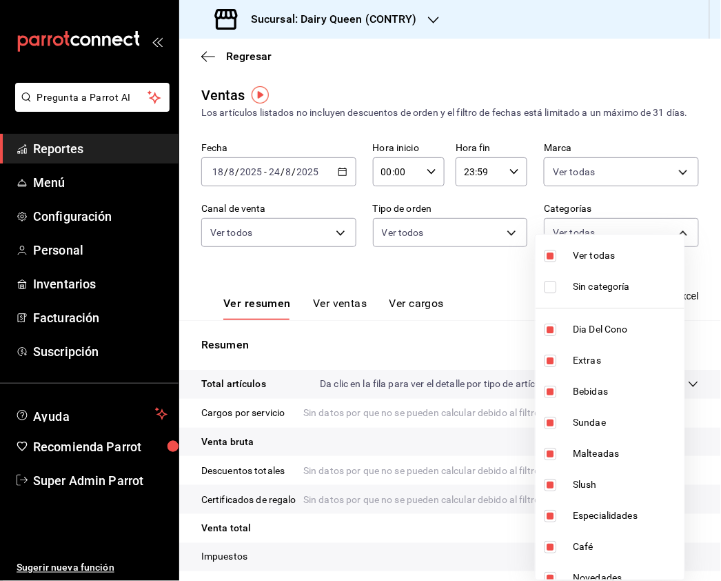
checkbox input "false"
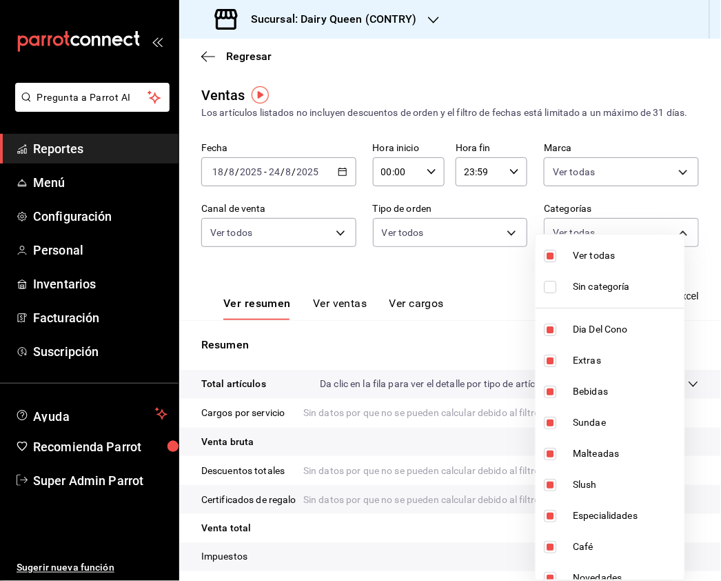
checkbox input "false"
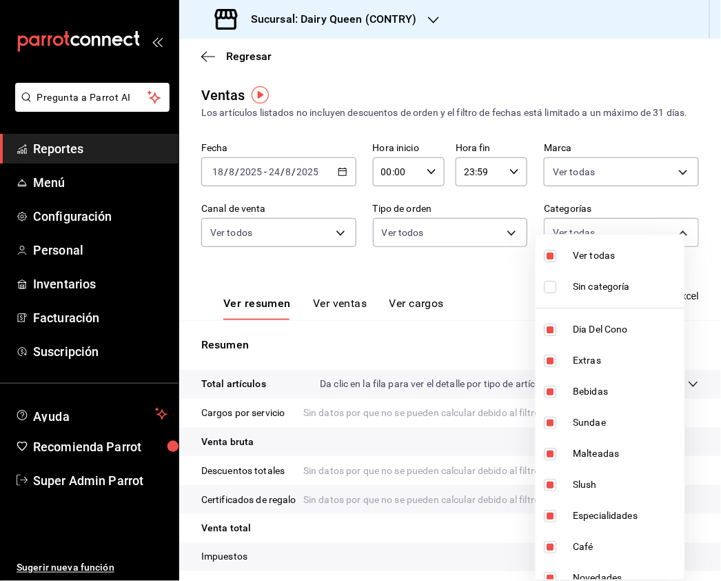
checkbox input "false"
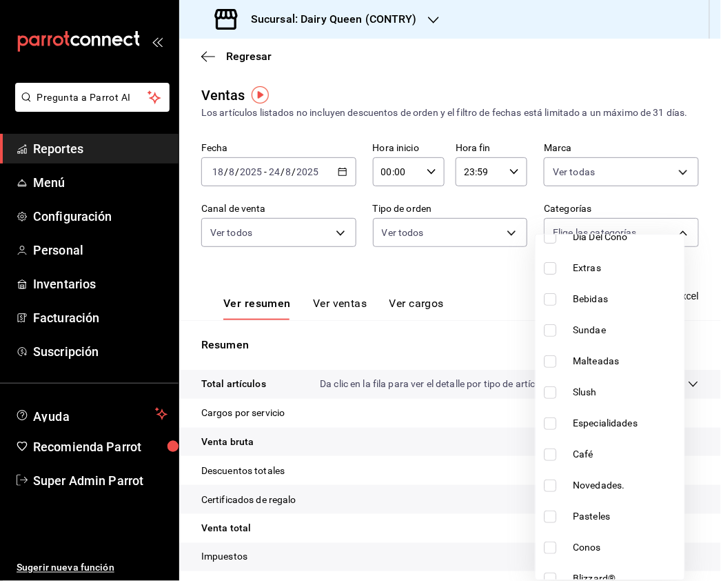
scroll to position [169, 0]
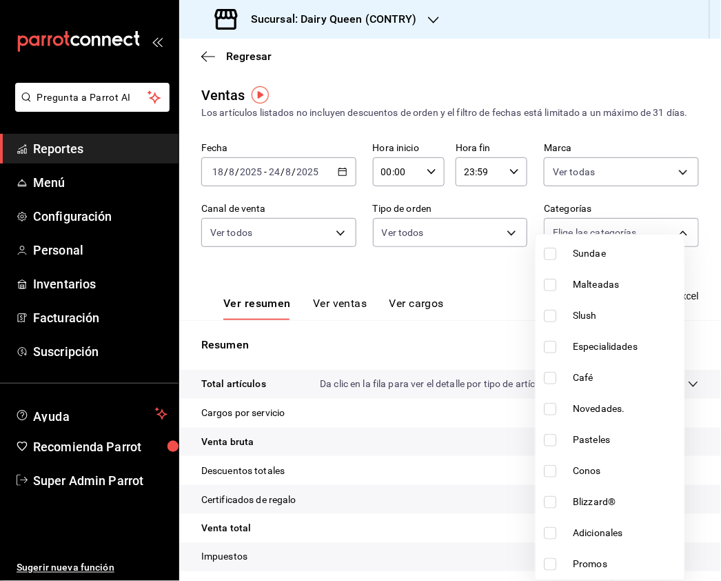
click at [550, 440] on input "checkbox" at bounding box center [550, 440] width 12 height 12
checkbox input "true"
type input "fa8dc1ed-8aaf-4acf-[DATE]-b6006955024d"
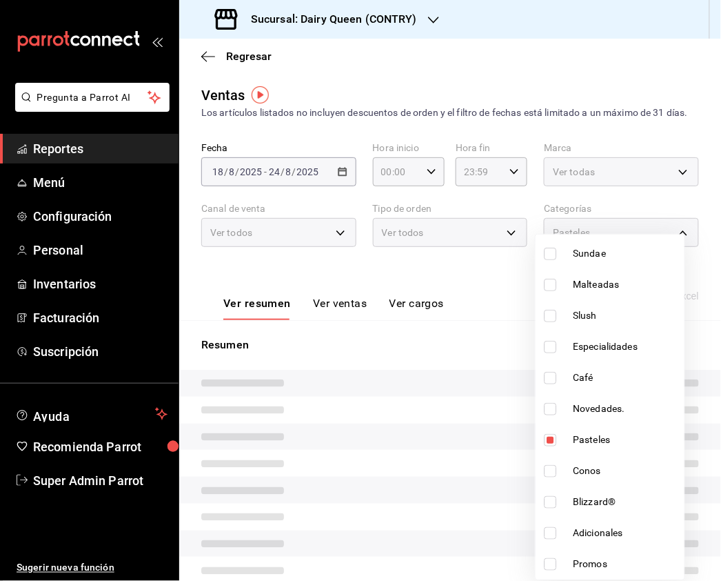
click at [521, 321] on div at bounding box center [360, 290] width 721 height 581
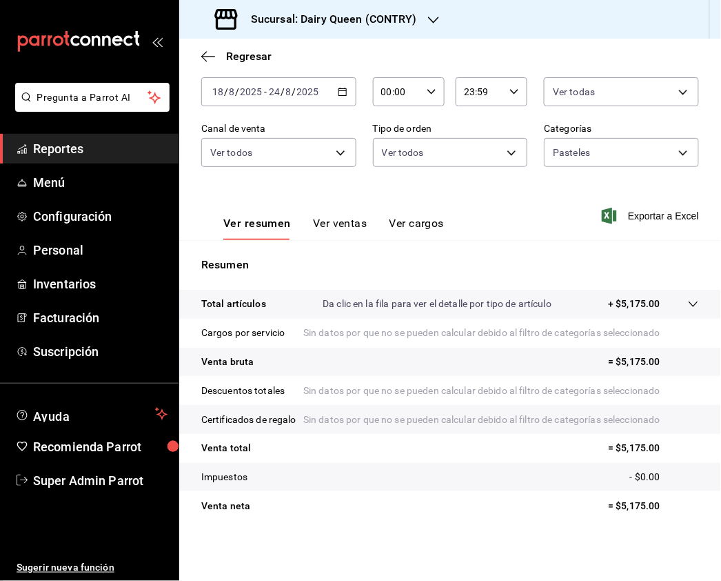
scroll to position [138, 0]
drag, startPoint x: 654, startPoint y: 505, endPoint x: 610, endPoint y: 505, distance: 44.1
click at [610, 505] on p "= $5,175.00" at bounding box center [654, 506] width 90 height 14
copy p "5,175.00"
click at [370, 217] on div "Ver resumen Ver ventas Ver cargos" at bounding box center [333, 228] width 221 height 23
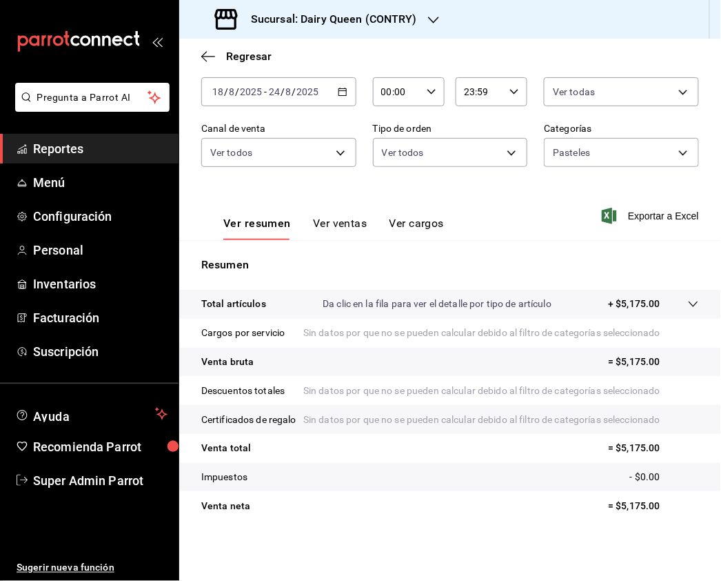
click at [354, 217] on button "Ver ventas" at bounding box center [340, 228] width 54 height 23
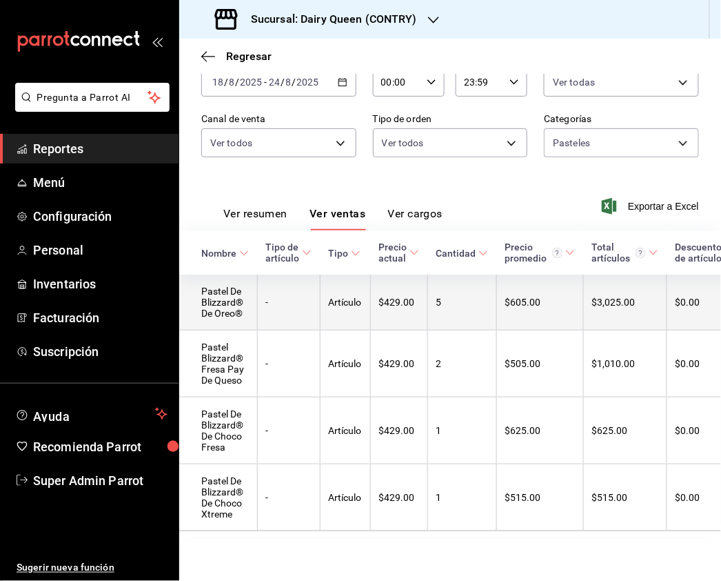
scroll to position [134, 0]
